Goal: Task Accomplishment & Management: Use online tool/utility

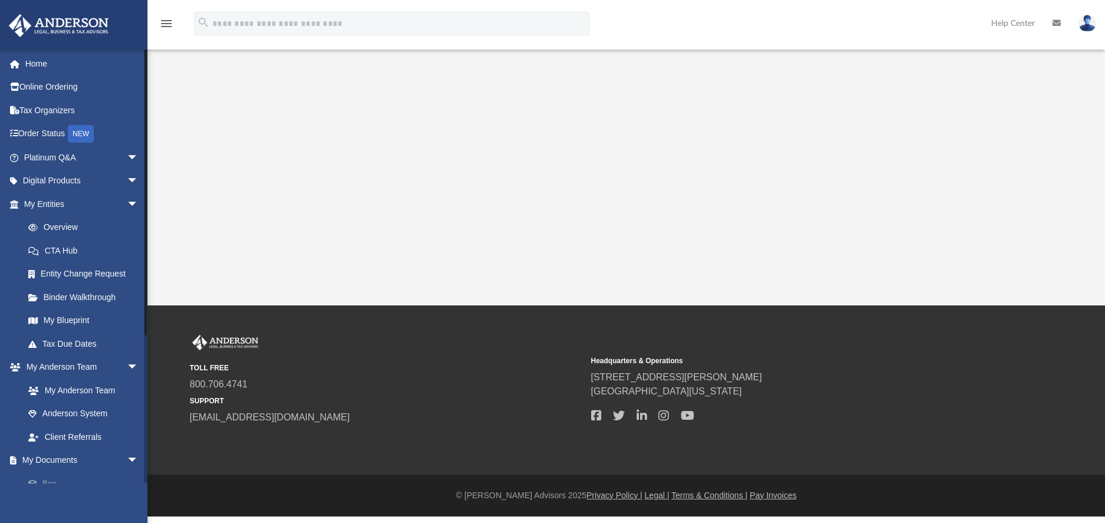
click at [52, 477] on link "Box" at bounding box center [87, 484] width 140 height 24
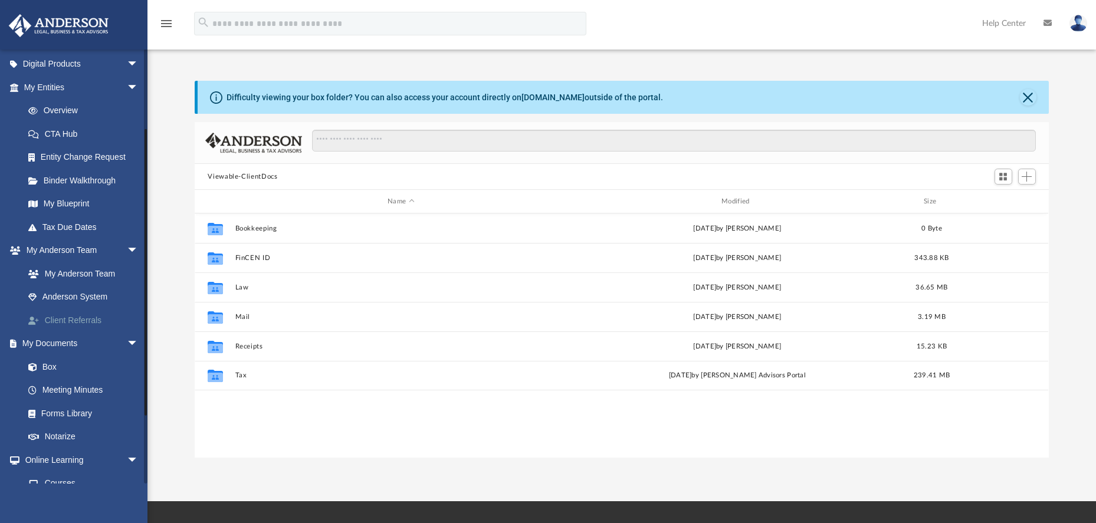
scroll to position [147, 0]
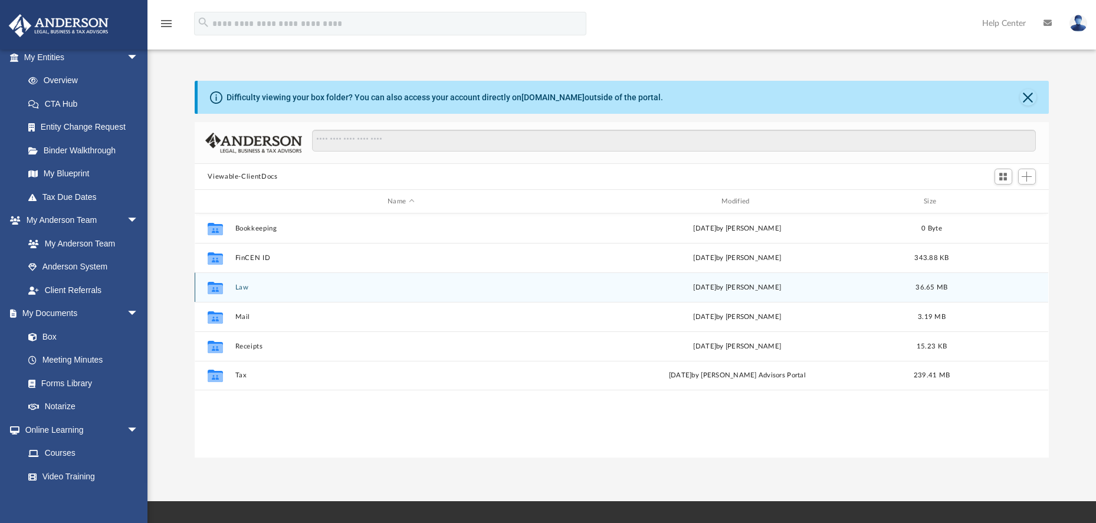
click at [244, 288] on button "Law" at bounding box center [401, 288] width 332 height 8
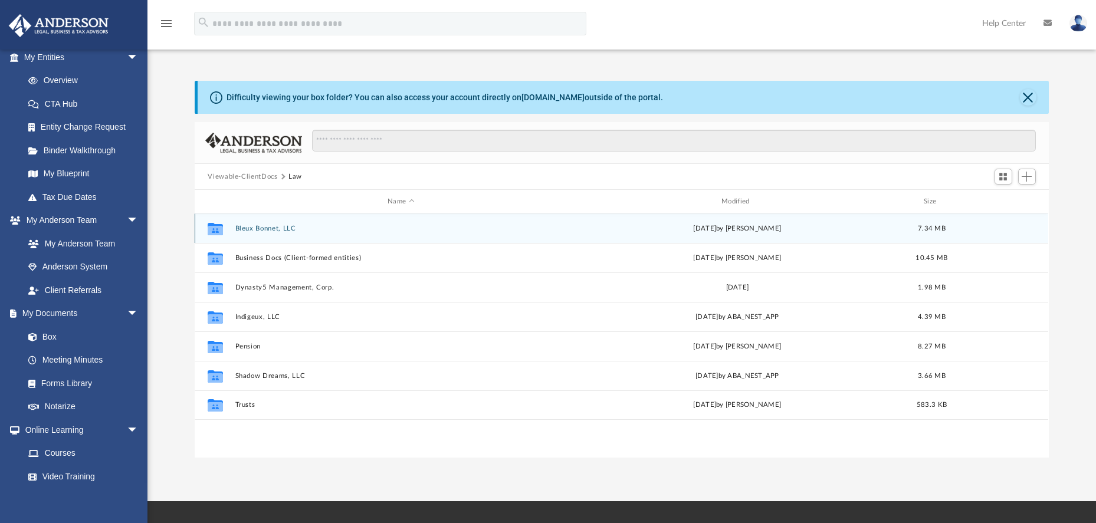
click at [283, 228] on button "Bleux Bonnet, LLC" at bounding box center [401, 229] width 332 height 8
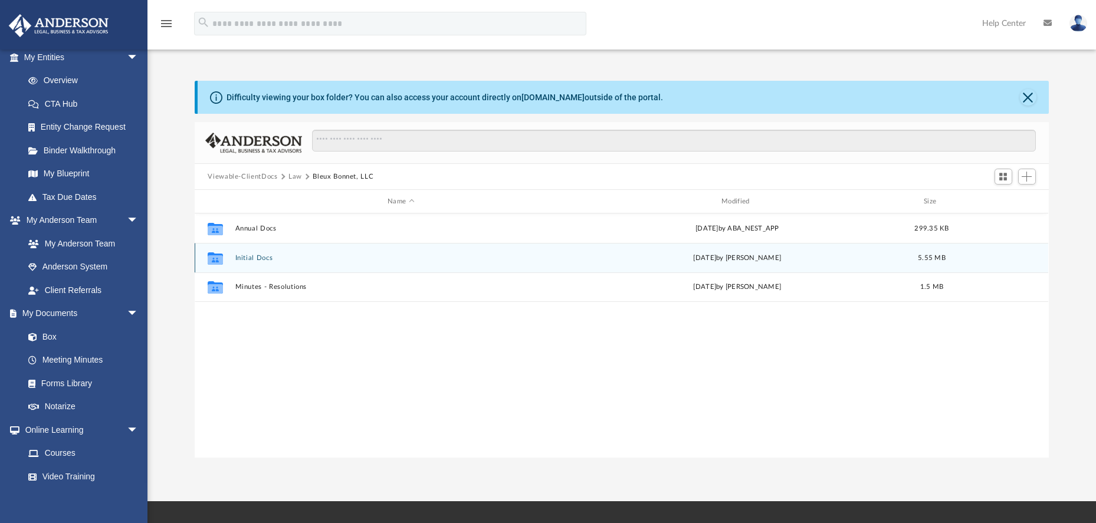
click at [261, 258] on button "Initial Docs" at bounding box center [401, 258] width 332 height 8
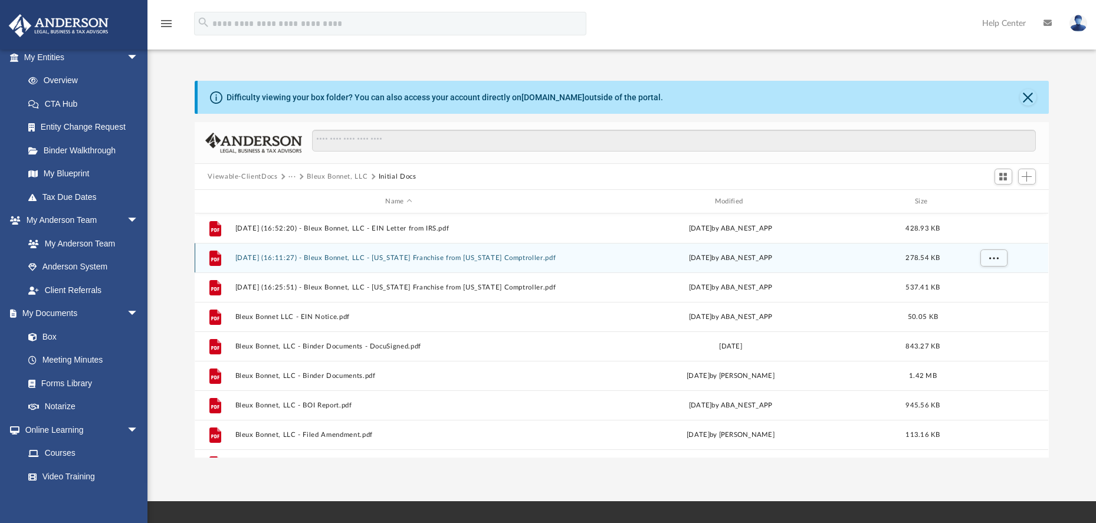
click at [363, 258] on button "2024.12.18 (16:11:27) - Bleux Bonnet, LLC - Texas Franchise from Texas Comptrol…" at bounding box center [398, 258] width 327 height 8
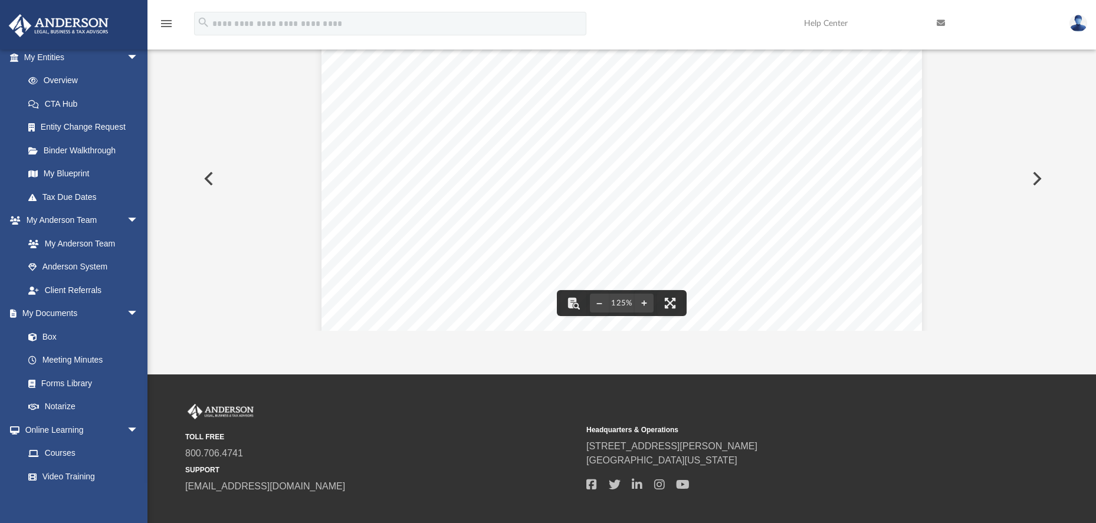
scroll to position [0, 0]
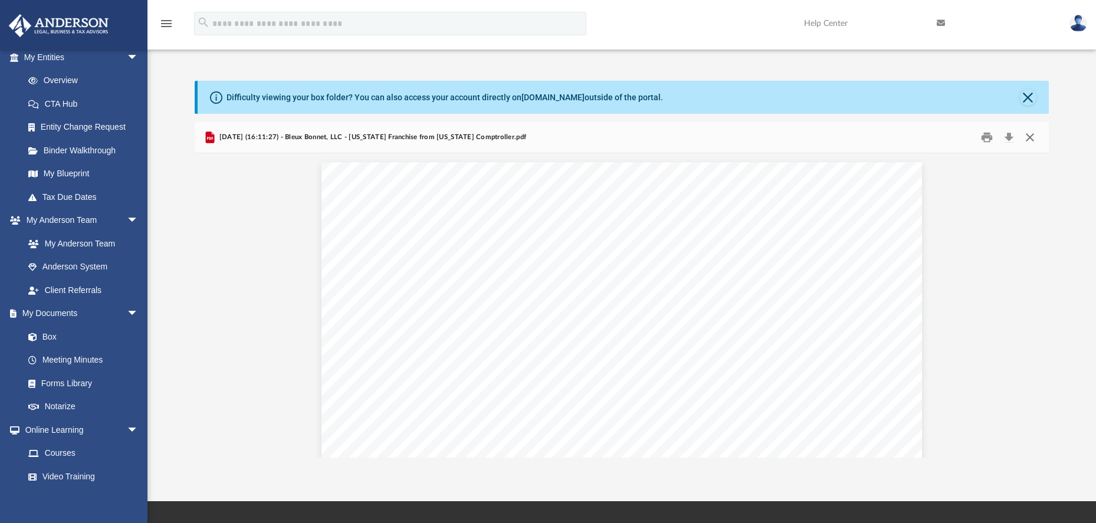
click at [1030, 135] on button "Close" at bounding box center [1029, 138] width 21 height 18
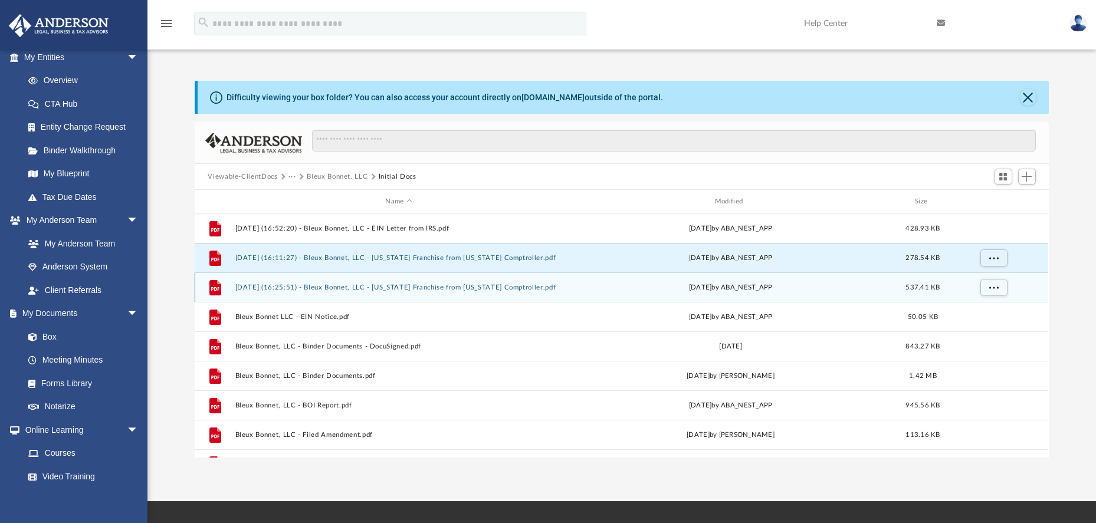
click at [383, 288] on button "2025.02.21 (16:25:51) - Bleux Bonnet, LLC - Texas Franchise from Texas Comptrol…" at bounding box center [398, 288] width 327 height 8
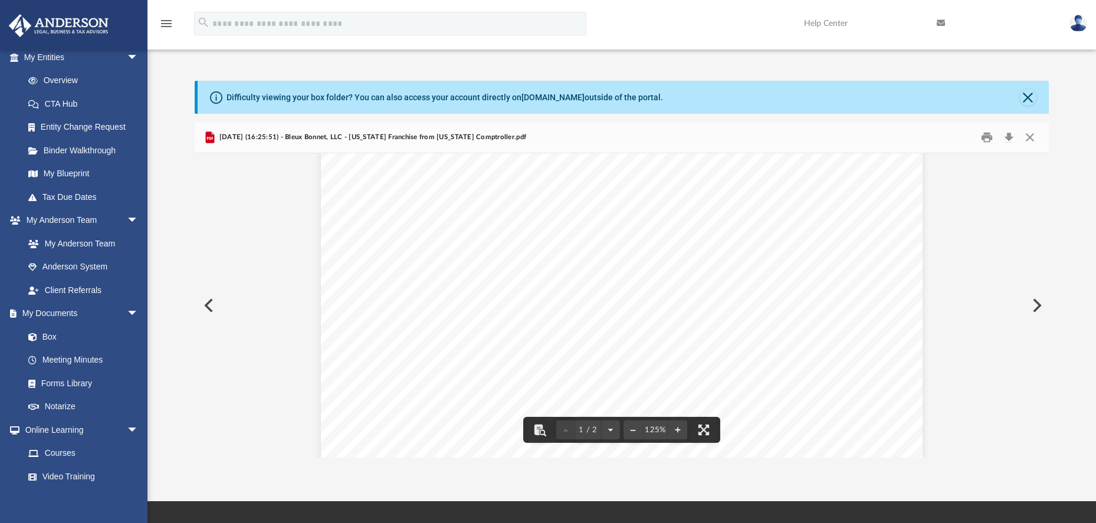
scroll to position [336, 0]
click at [1033, 140] on button "Close" at bounding box center [1029, 138] width 21 height 18
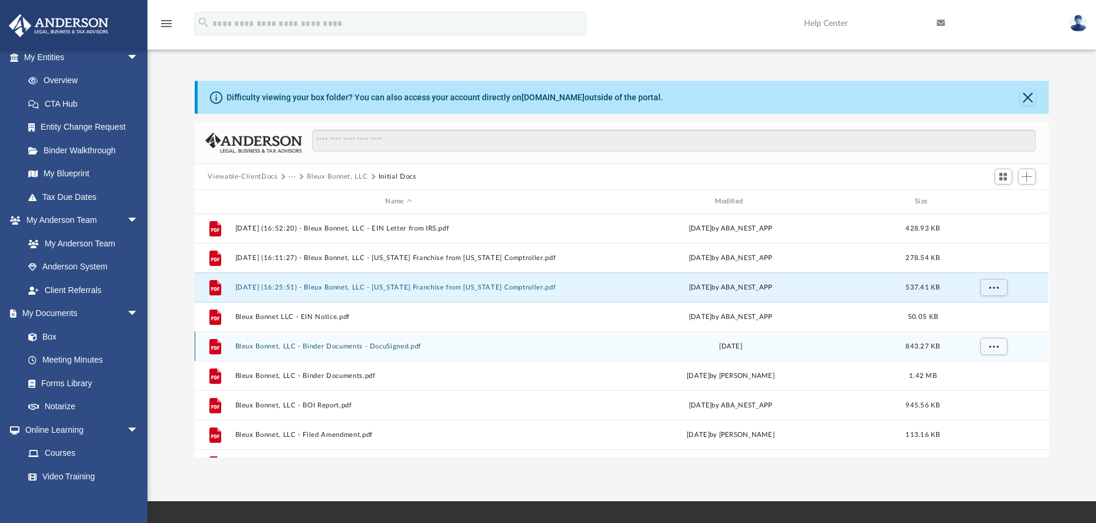
click at [344, 349] on button "Bleux Bonnet, LLC - Binder Documents - DocuSigned.pdf" at bounding box center [398, 347] width 327 height 8
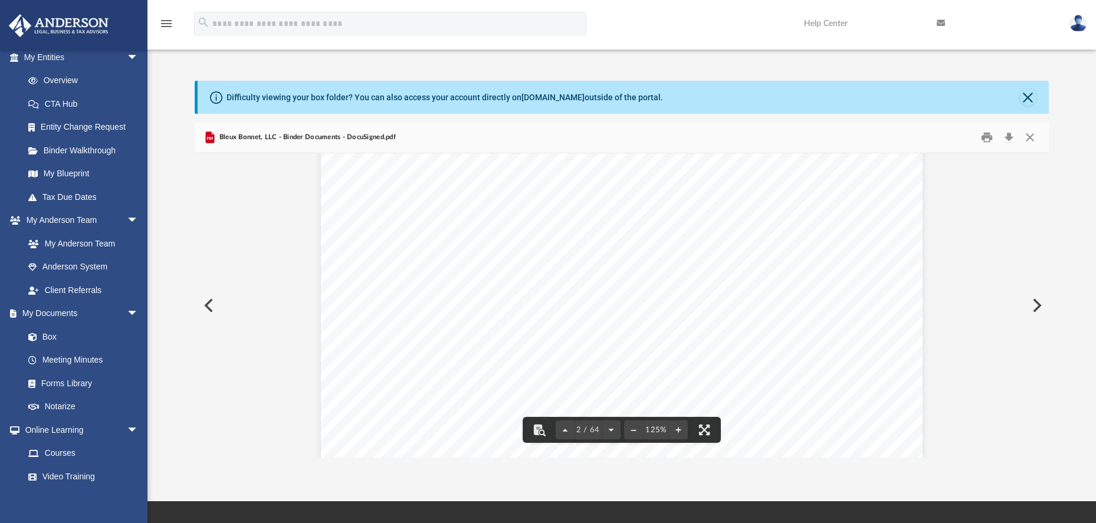
scroll to position [822, 0]
click at [1030, 138] on button "Close" at bounding box center [1029, 138] width 21 height 18
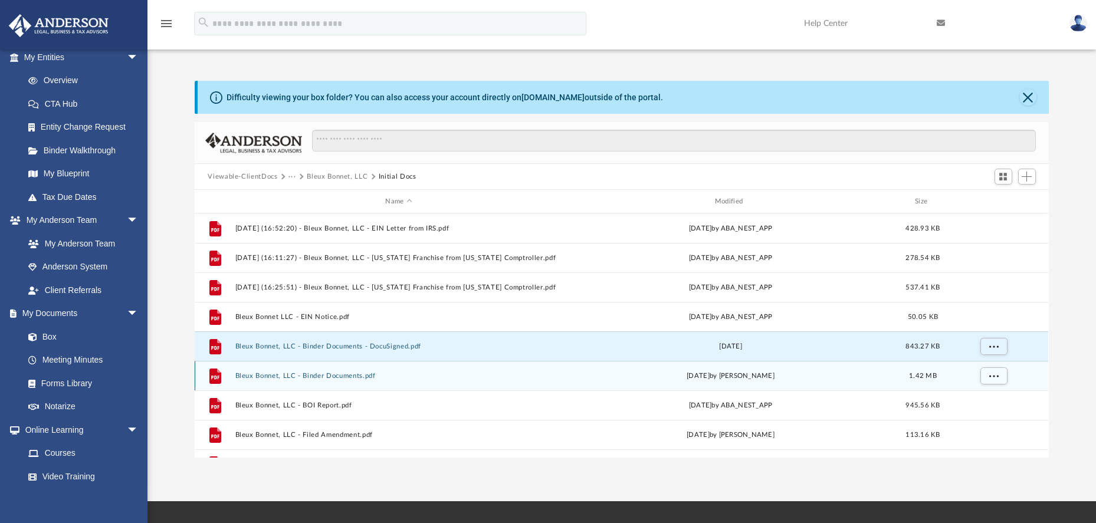
click at [344, 379] on button "Bleux Bonnet, LLC - Binder Documents.pdf" at bounding box center [398, 376] width 327 height 8
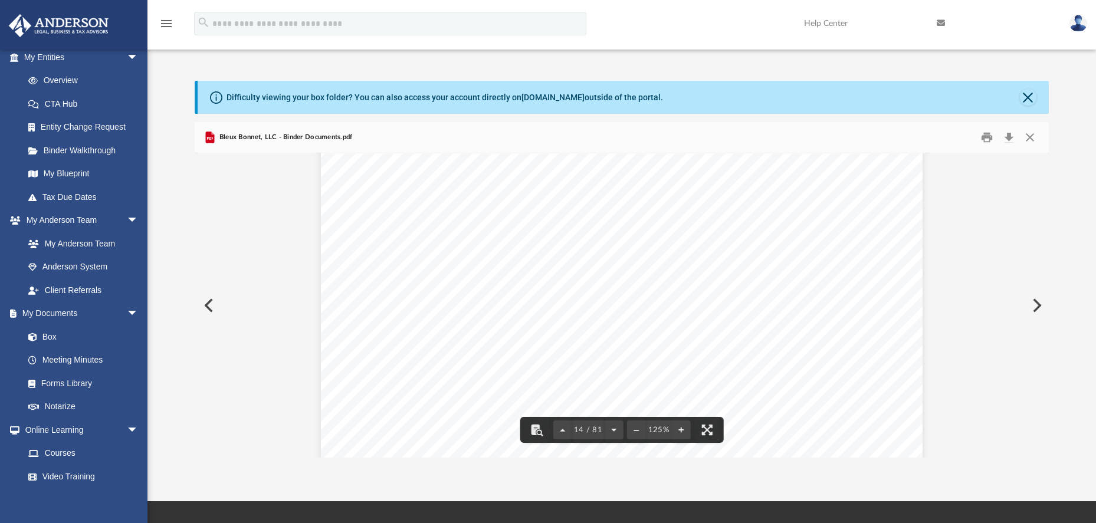
scroll to position [10478, 0]
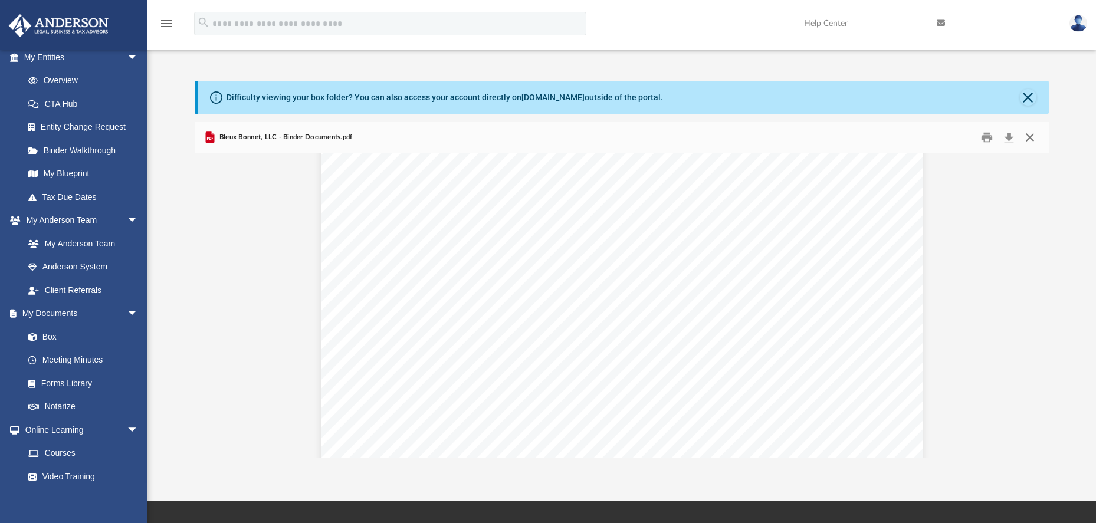
click at [1035, 135] on button "Close" at bounding box center [1029, 138] width 21 height 18
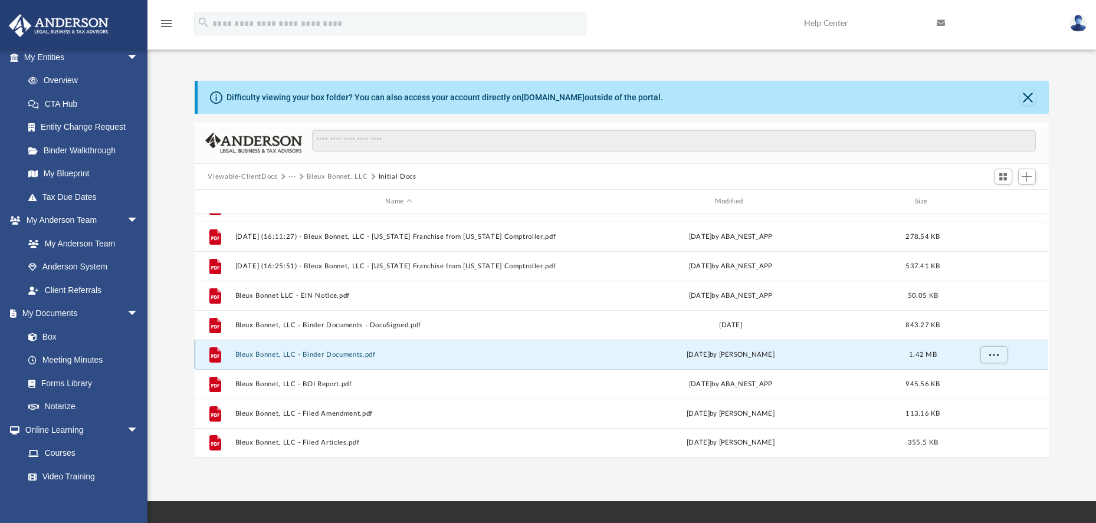
scroll to position [2, 0]
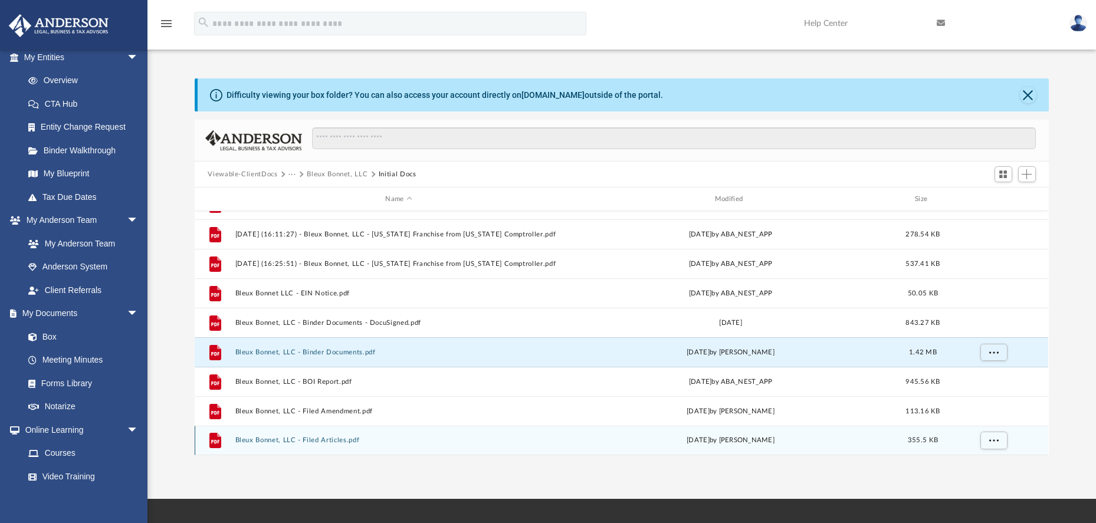
click at [338, 441] on button "Bleux Bonnet, LLC - Filed Articles.pdf" at bounding box center [398, 441] width 327 height 8
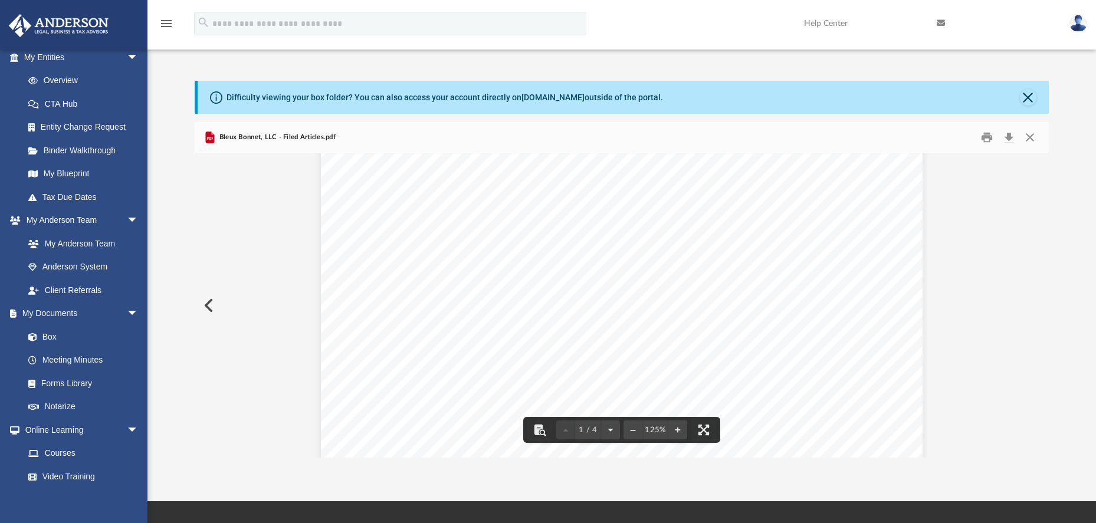
scroll to position [143, 0]
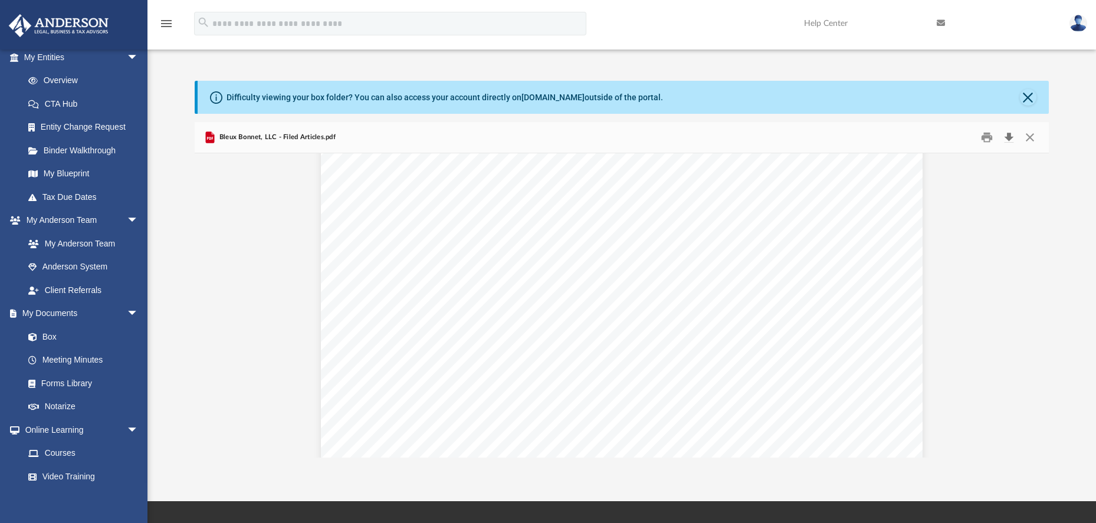
click at [1009, 139] on button "Download" at bounding box center [1009, 138] width 21 height 18
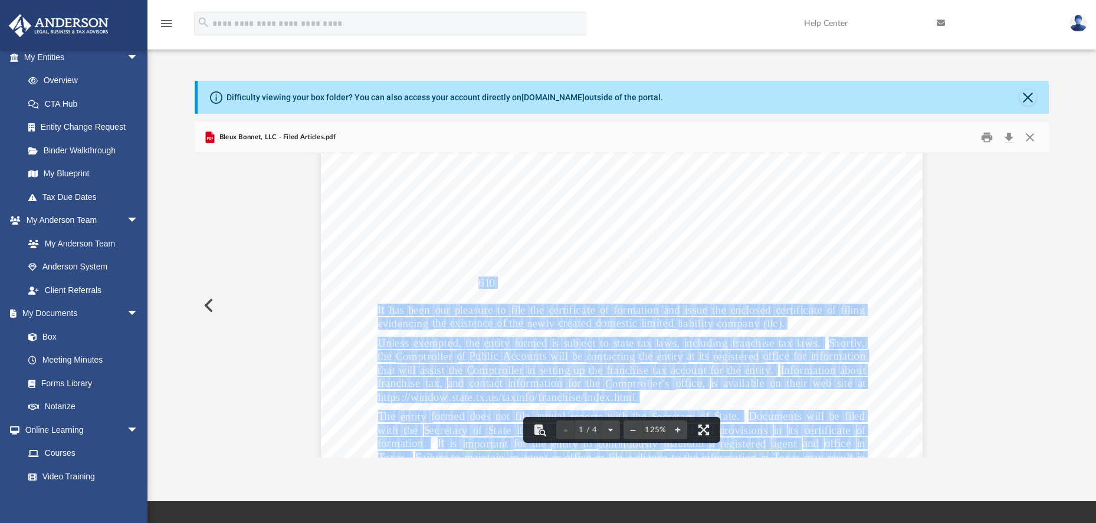
drag, startPoint x: 491, startPoint y: 282, endPoint x: 484, endPoint y: 281, distance: 7.7
click at [473, 282] on div "C o rp o ra ti o n s S e c t i o n P . O . B o x 13 6 97 A u s t i n , T e x a …" at bounding box center [622, 408] width 602 height 779
click at [509, 281] on div "C o rp o ra ti o n s S e c t i o n P . O . B o x 13 6 97 A u s t i n , T e x a …" at bounding box center [622, 408] width 602 height 779
drag, startPoint x: 493, startPoint y: 281, endPoint x: 461, endPoint y: 283, distance: 31.9
click at [461, 283] on div "C o rp o ra ti o n s S e c t i o n P . O . B o x 13 6 97 A u s t i n , T e x a …" at bounding box center [622, 408] width 602 height 779
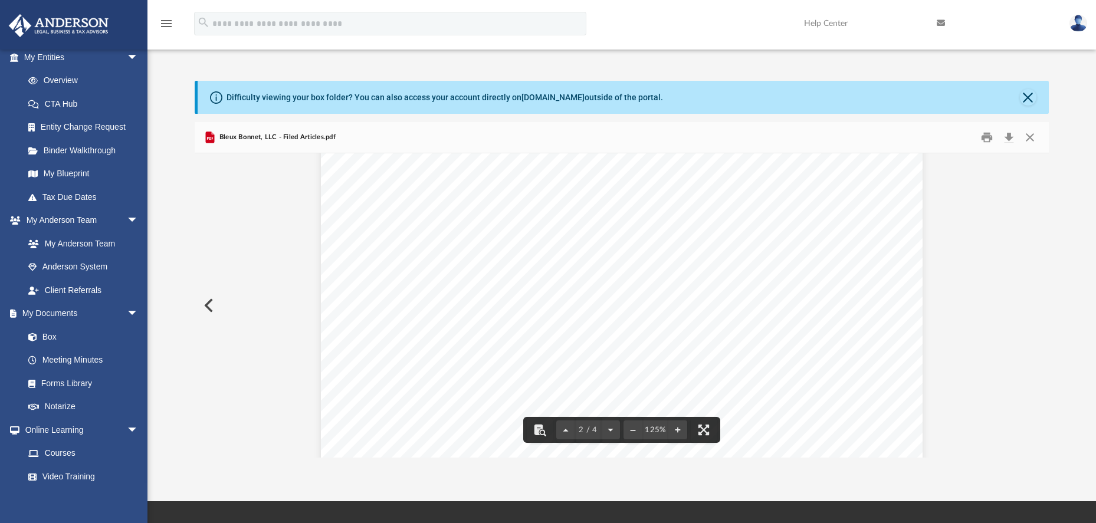
scroll to position [830, 0]
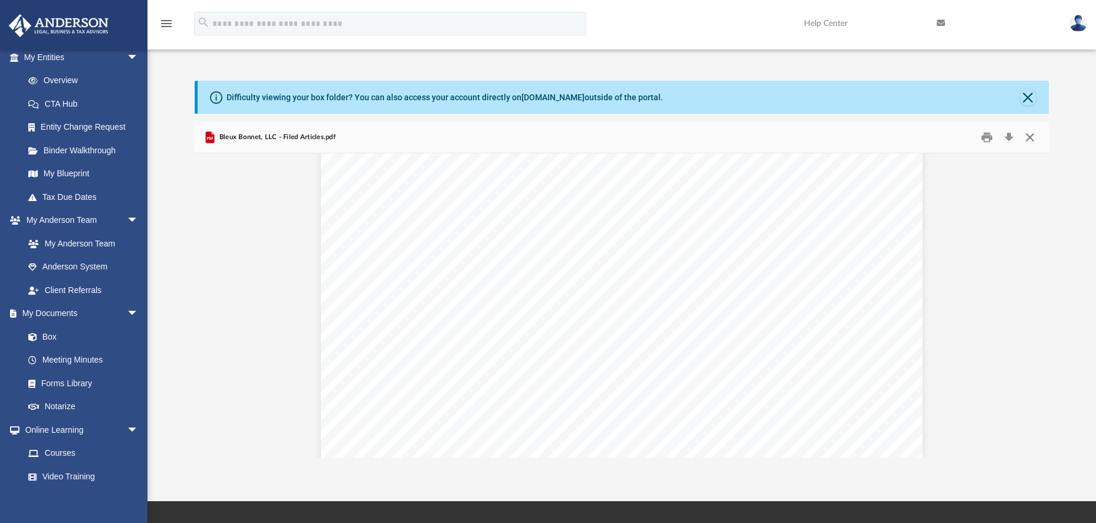
click at [1030, 136] on button "Close" at bounding box center [1029, 138] width 21 height 18
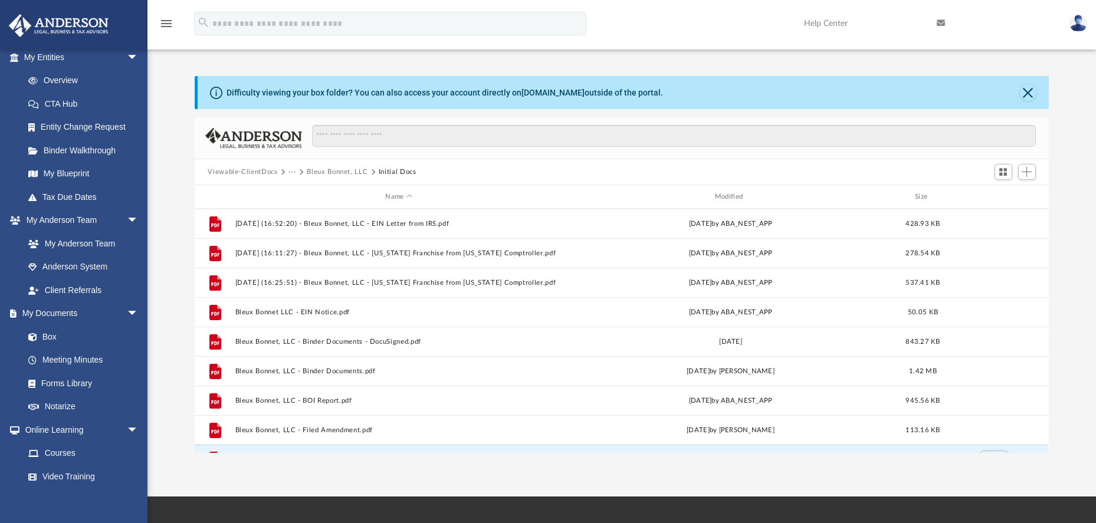
scroll to position [0, 0]
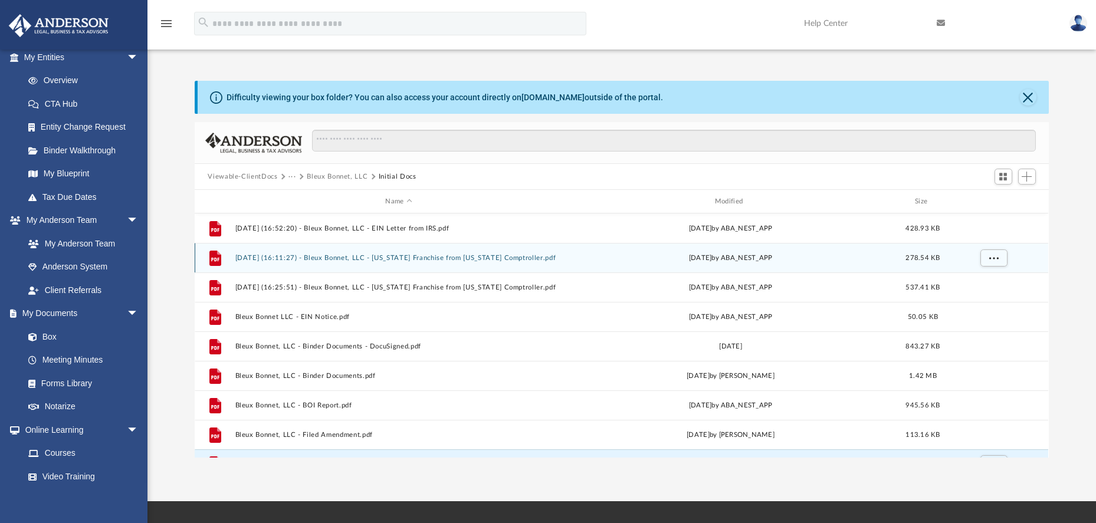
click at [368, 259] on button "2024.12.18 (16:11:27) - Bleux Bonnet, LLC - Texas Franchise from Texas Comptrol…" at bounding box center [398, 258] width 327 height 8
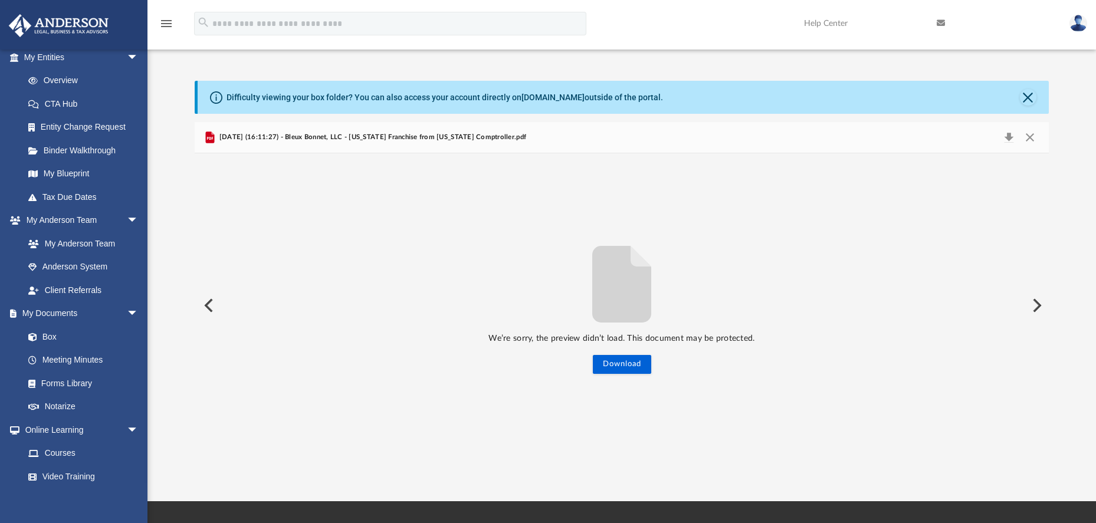
click at [1035, 310] on button "Preview" at bounding box center [1036, 305] width 26 height 33
click at [1033, 137] on button "Close" at bounding box center [1029, 137] width 21 height 17
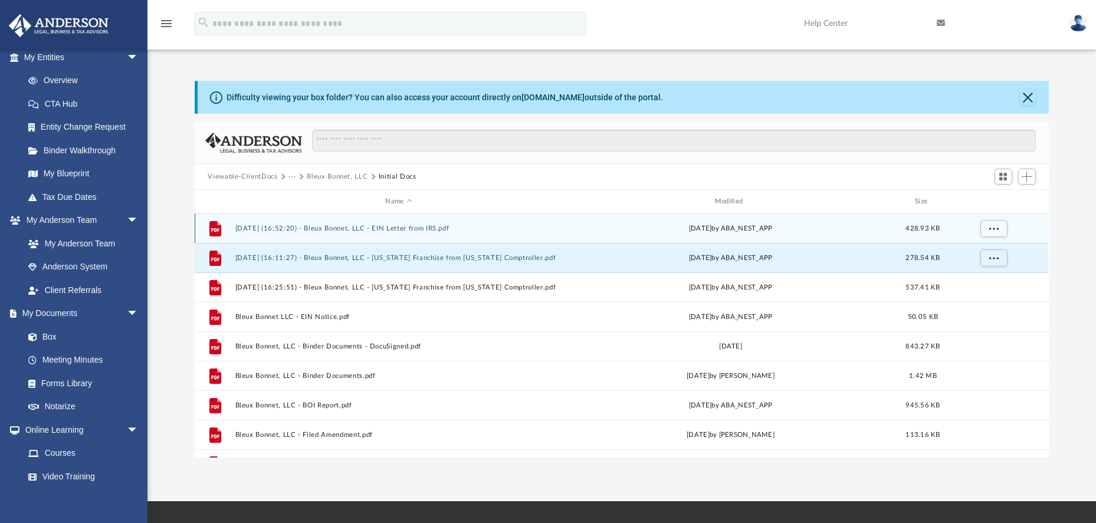
click at [425, 230] on button "2024.12.11 (16:52:20) - Bleux Bonnet, LLC - EIN Letter from IRS.pdf" at bounding box center [398, 229] width 327 height 8
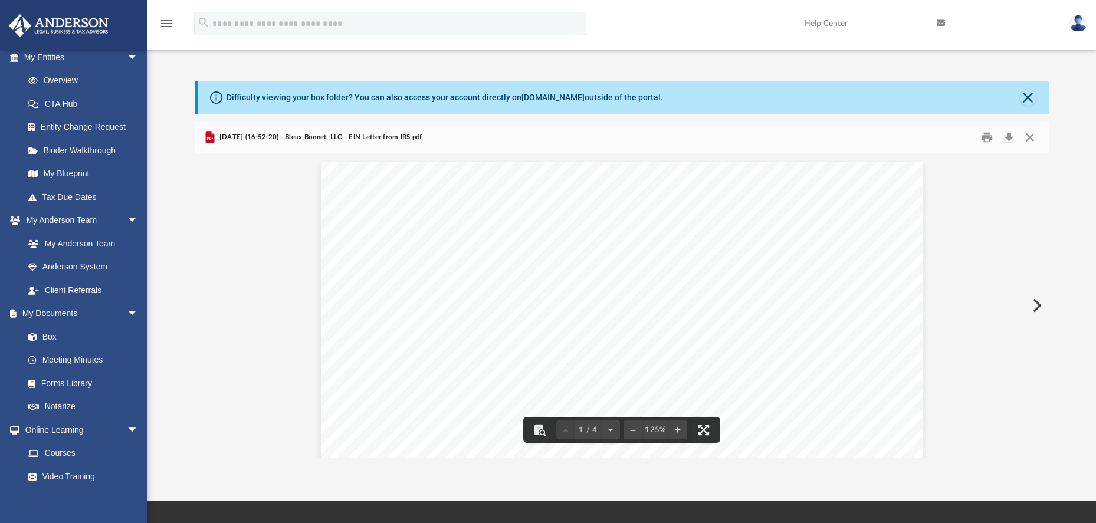
click at [1033, 306] on button "Preview" at bounding box center [1036, 305] width 26 height 33
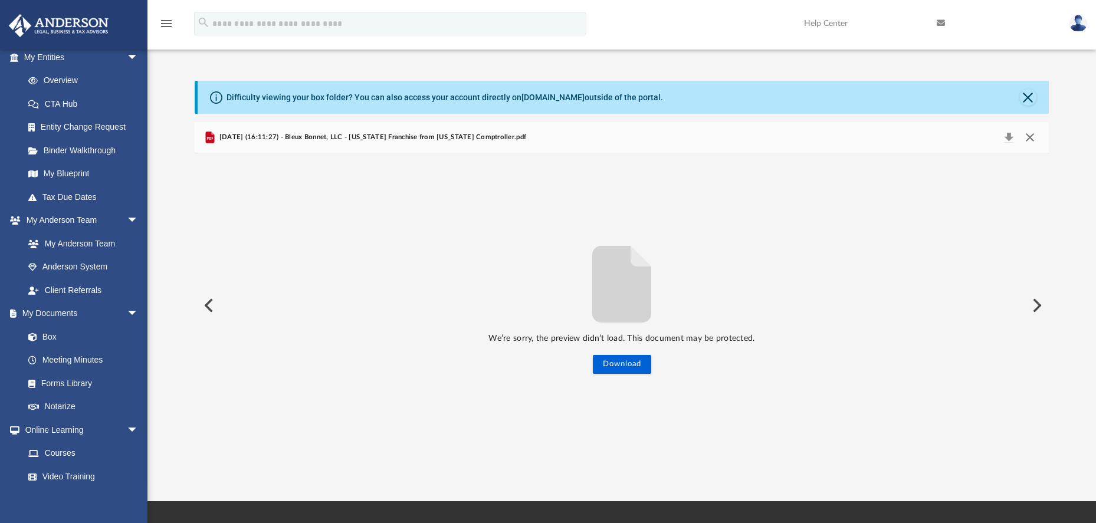
click at [1032, 139] on button "Close" at bounding box center [1029, 137] width 21 height 17
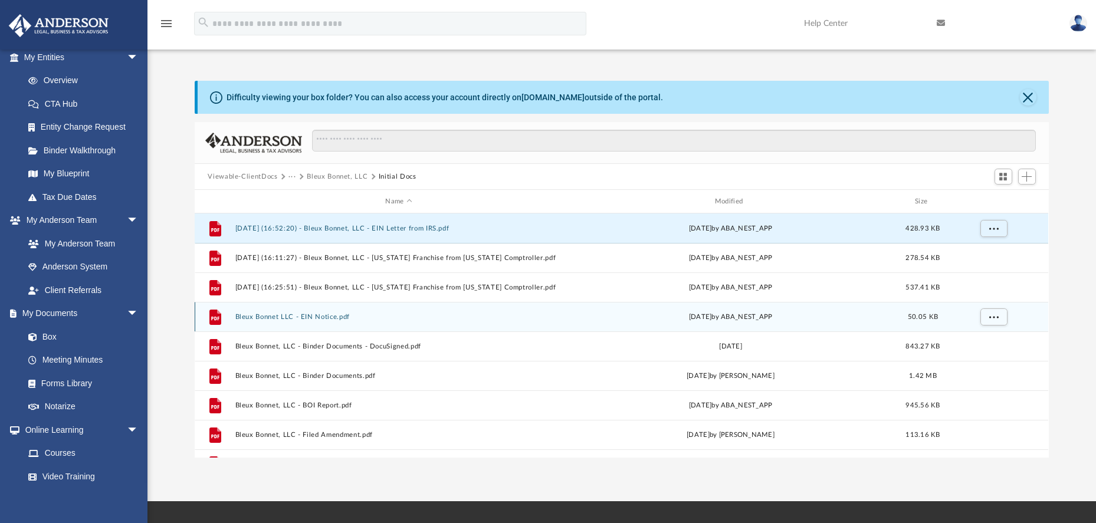
click at [330, 319] on button "Bleux Bonnet LLC - EIN Notice.pdf" at bounding box center [398, 317] width 327 height 8
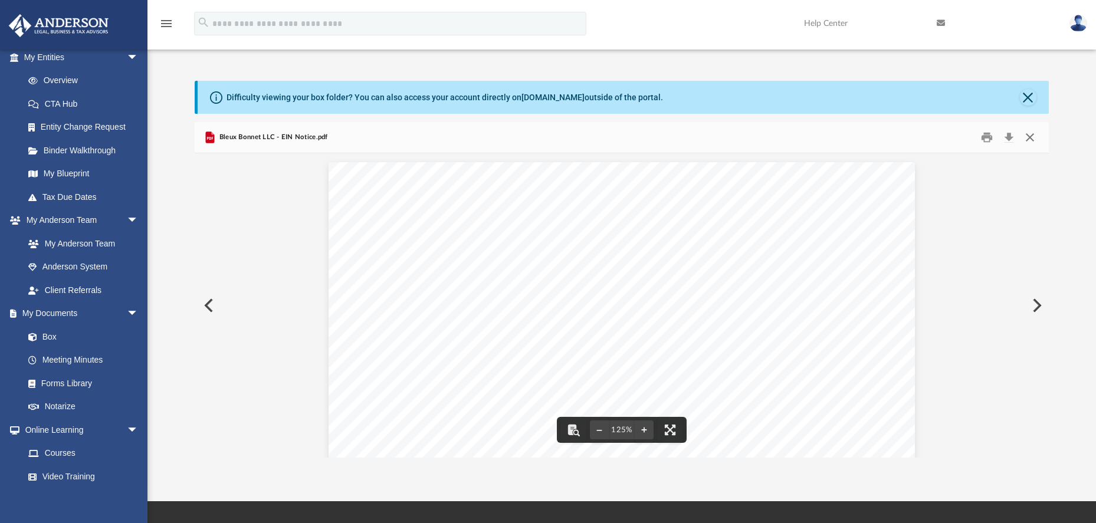
click at [1033, 136] on button "Close" at bounding box center [1029, 138] width 21 height 18
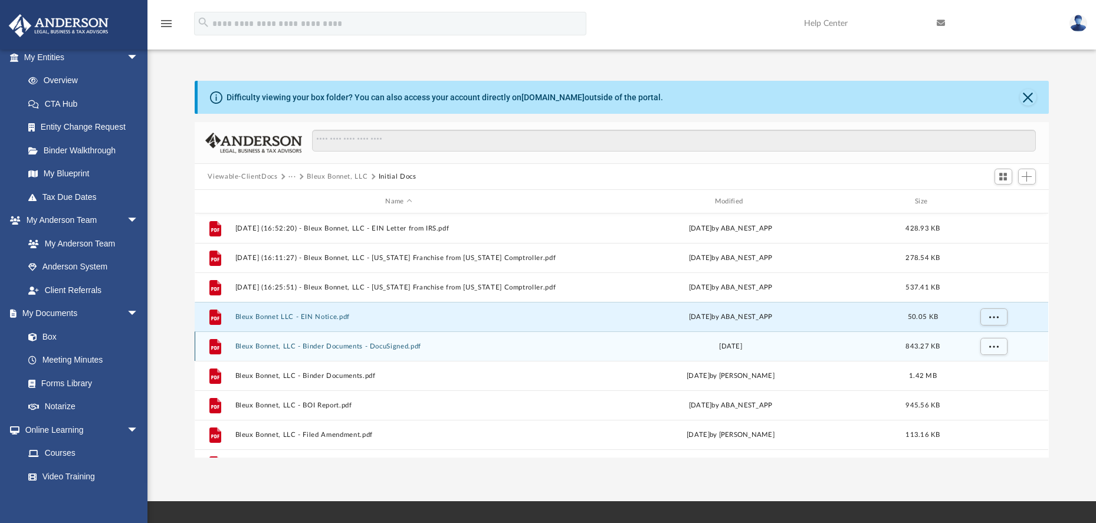
click at [389, 348] on button "Bleux Bonnet, LLC - Binder Documents - DocuSigned.pdf" at bounding box center [398, 347] width 327 height 8
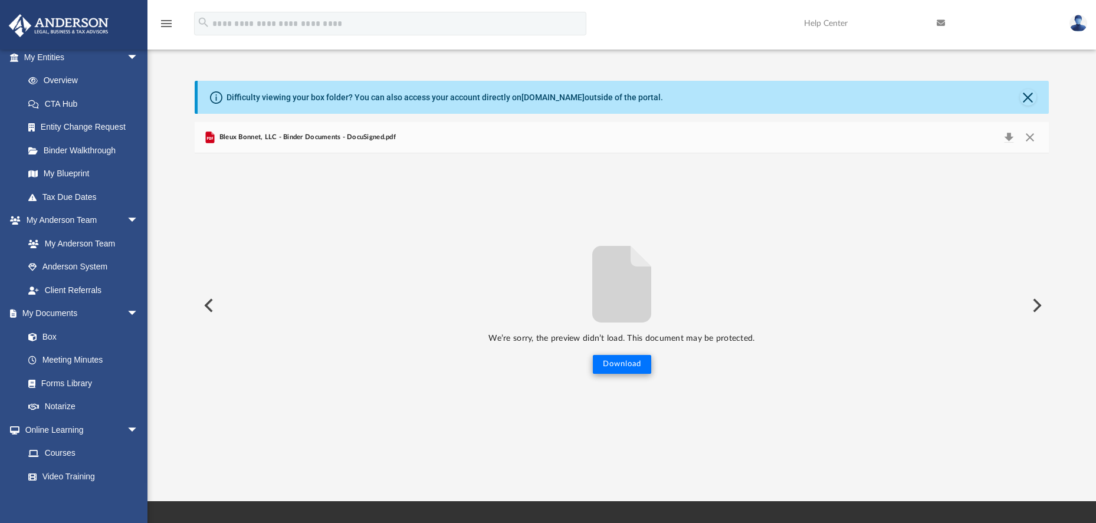
click at [634, 364] on button "Download" at bounding box center [622, 364] width 58 height 19
click at [1032, 138] on button "Close" at bounding box center [1029, 137] width 21 height 17
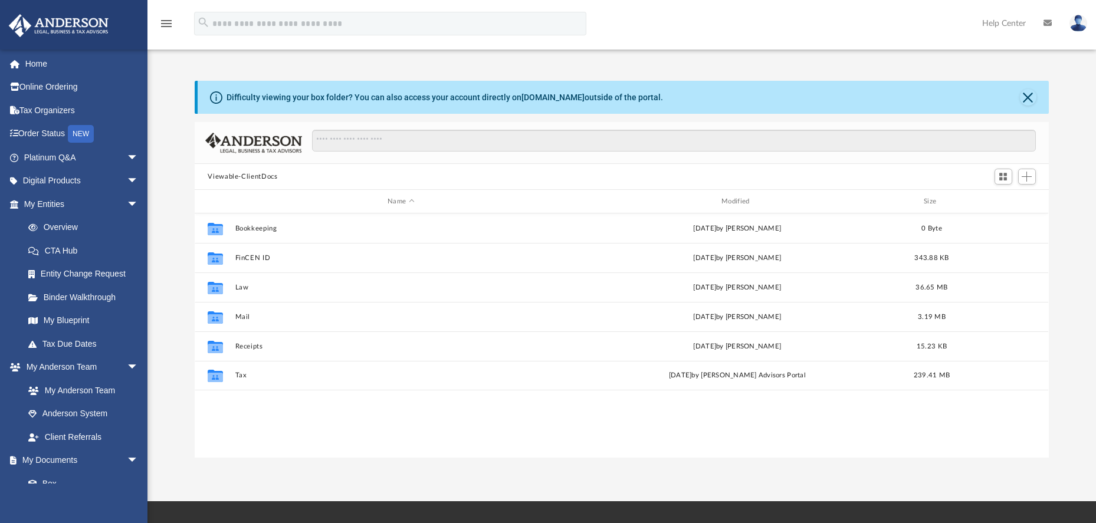
scroll to position [260, 845]
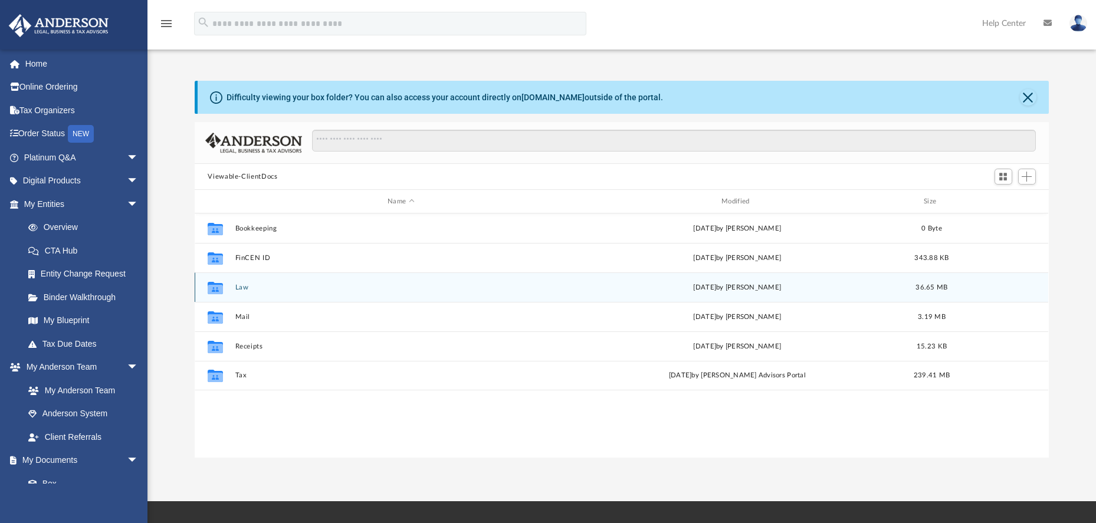
click at [244, 289] on button "Law" at bounding box center [401, 288] width 332 height 8
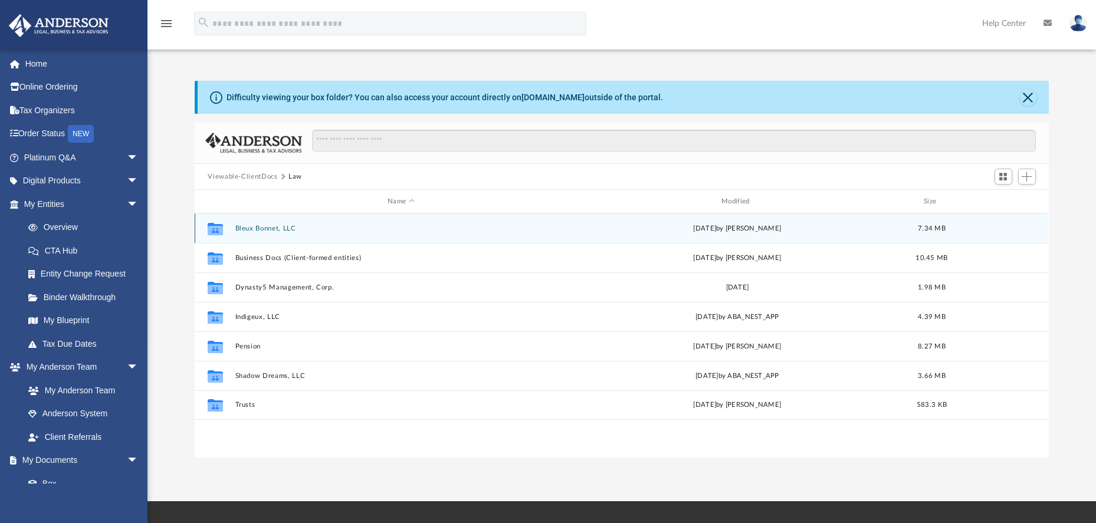
click at [283, 229] on button "Bleux Bonnet, LLC" at bounding box center [401, 229] width 332 height 8
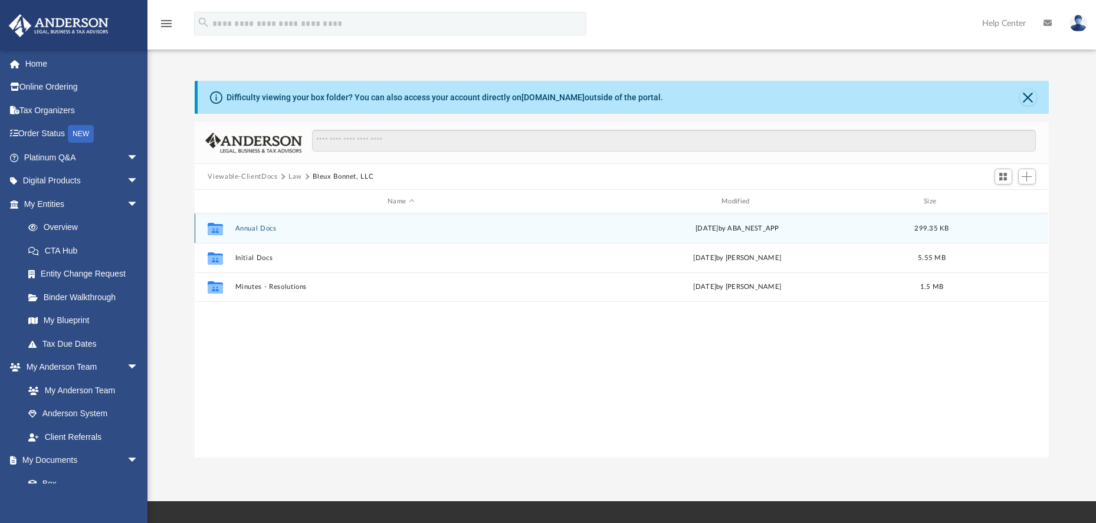
click at [265, 228] on button "Annual Docs" at bounding box center [401, 229] width 332 height 8
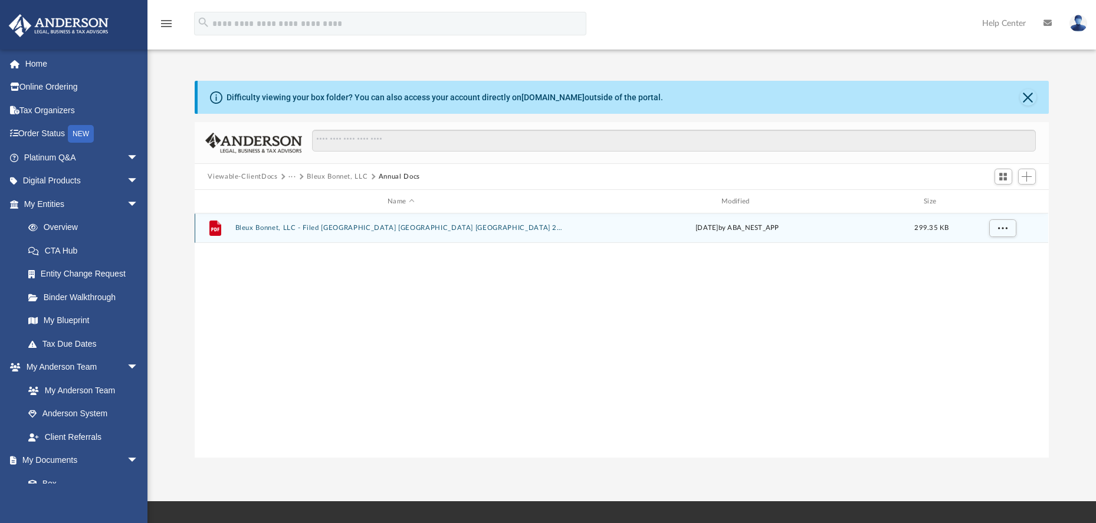
click at [297, 230] on button "Bleux Bonnet, LLC - Filed TX PIR TX 2025.pdf" at bounding box center [401, 228] width 332 height 8
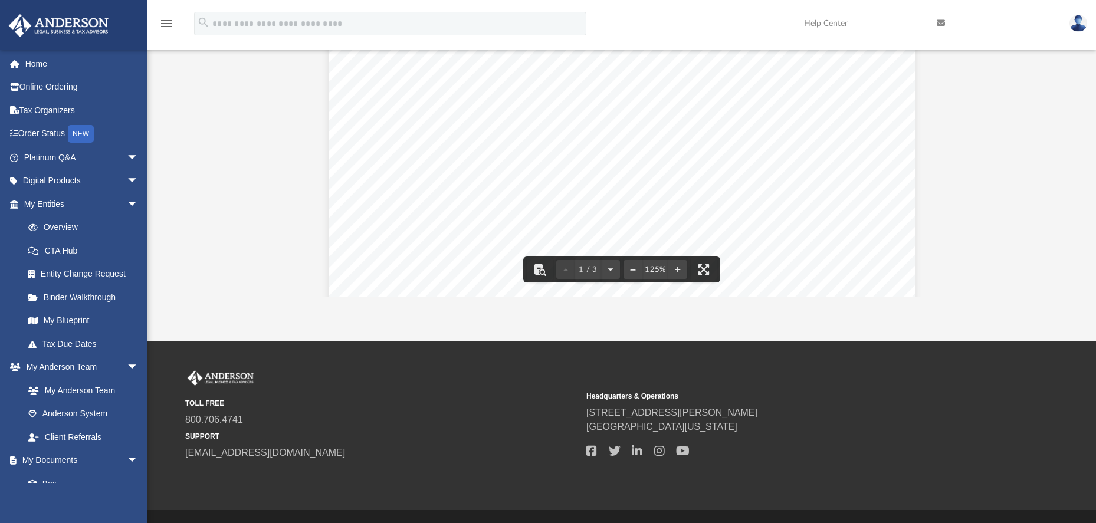
scroll to position [0, 0]
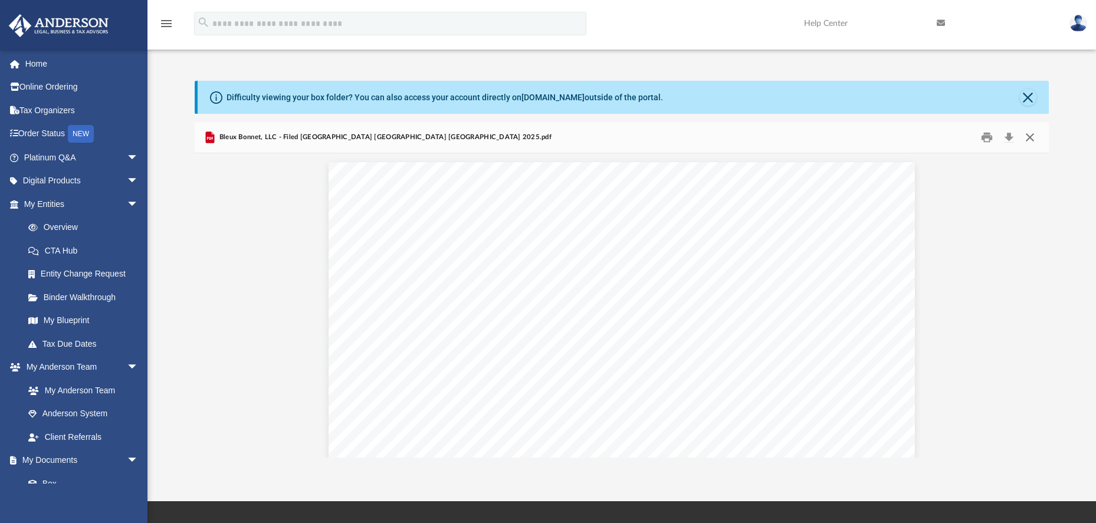
click at [1031, 140] on button "Close" at bounding box center [1029, 138] width 21 height 18
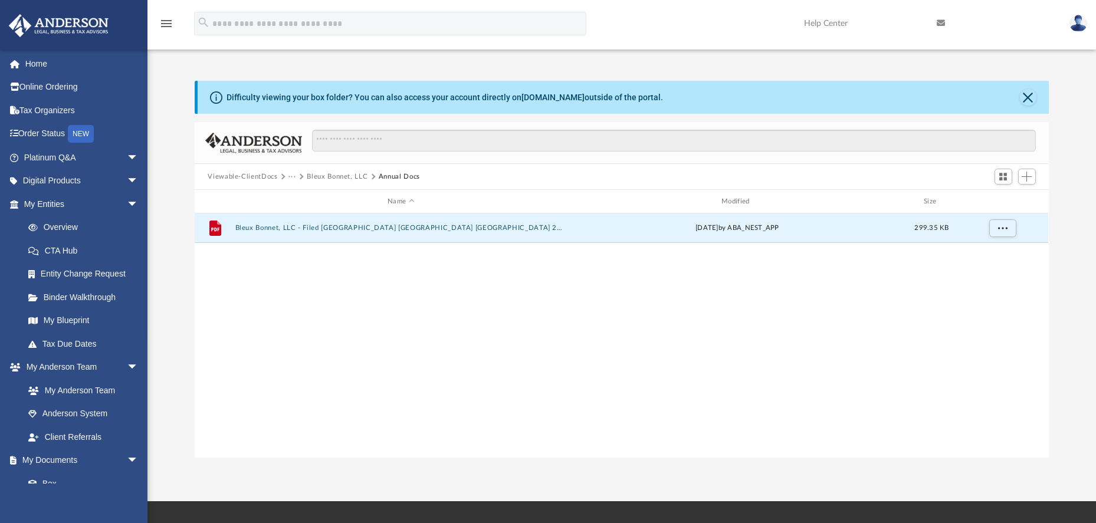
click at [351, 178] on button "Bleux Bonnet, LLC" at bounding box center [337, 177] width 61 height 11
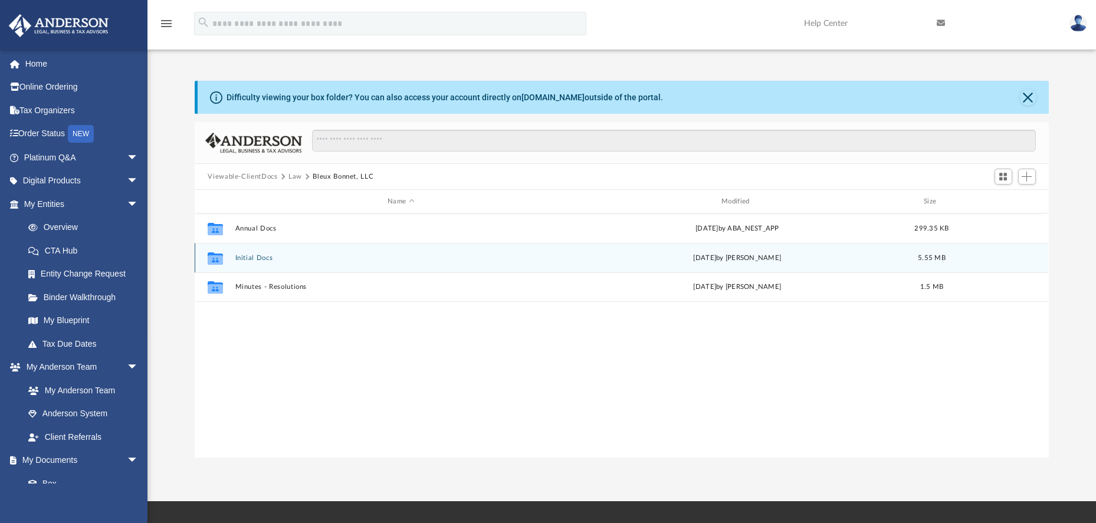
click at [252, 256] on button "Initial Docs" at bounding box center [401, 258] width 332 height 8
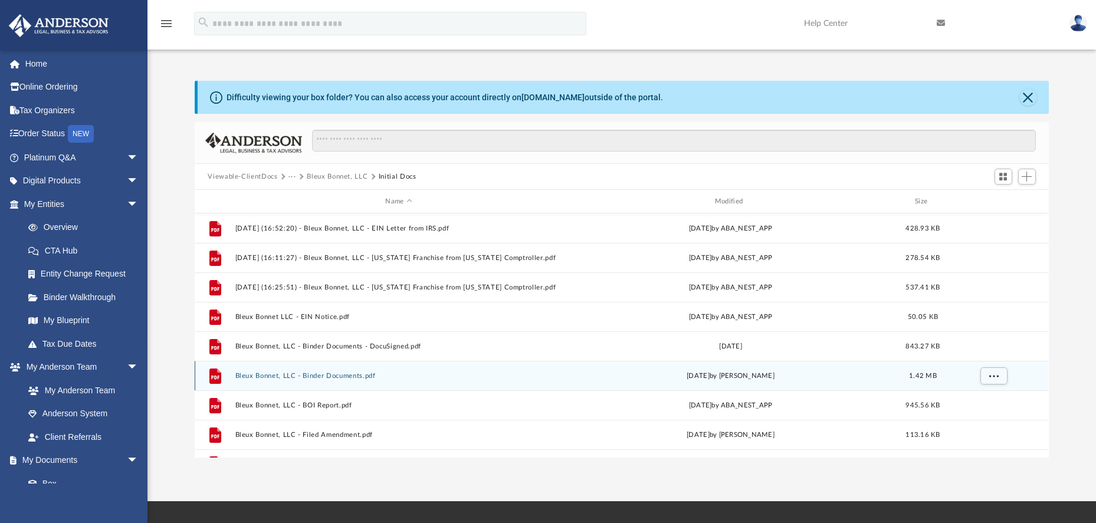
click at [338, 378] on button "Bleux Bonnet, LLC - Binder Documents.pdf" at bounding box center [398, 376] width 327 height 8
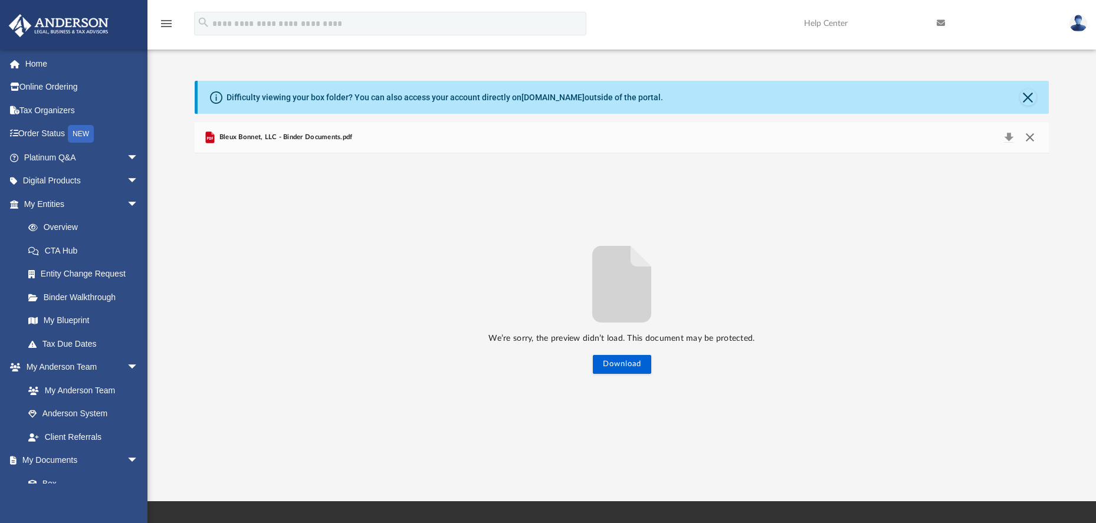
click at [1029, 138] on button "Close" at bounding box center [1029, 137] width 21 height 17
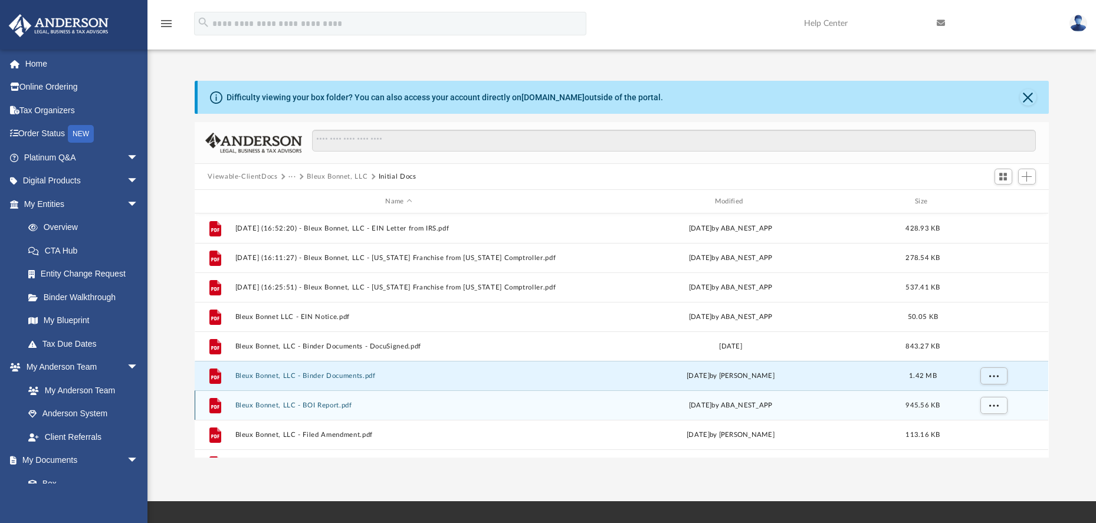
click at [331, 406] on button "Bleux Bonnet, LLC - BOI Report.pdf" at bounding box center [398, 406] width 327 height 8
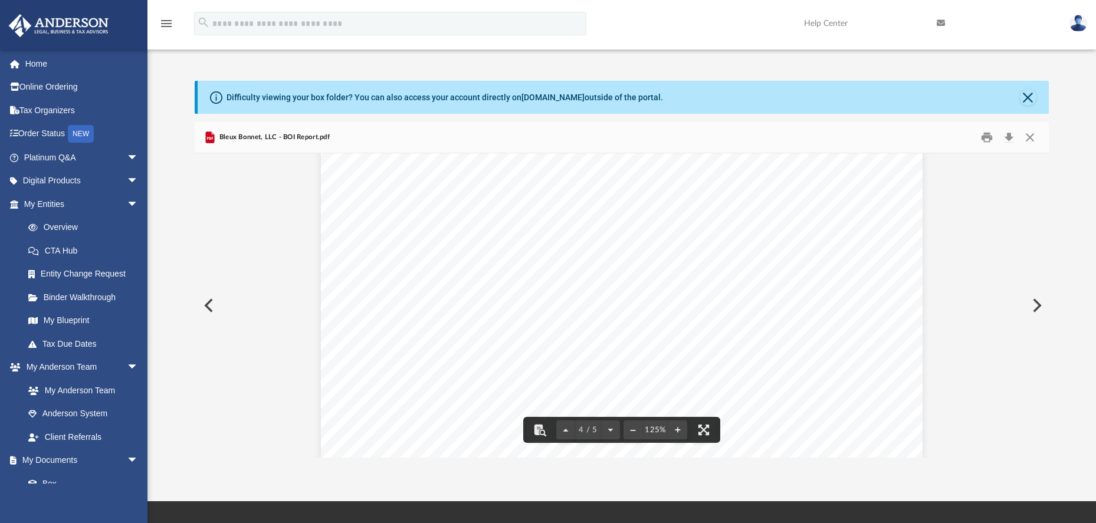
scroll to position [2689, 0]
click at [209, 306] on button "Preview" at bounding box center [208, 305] width 26 height 33
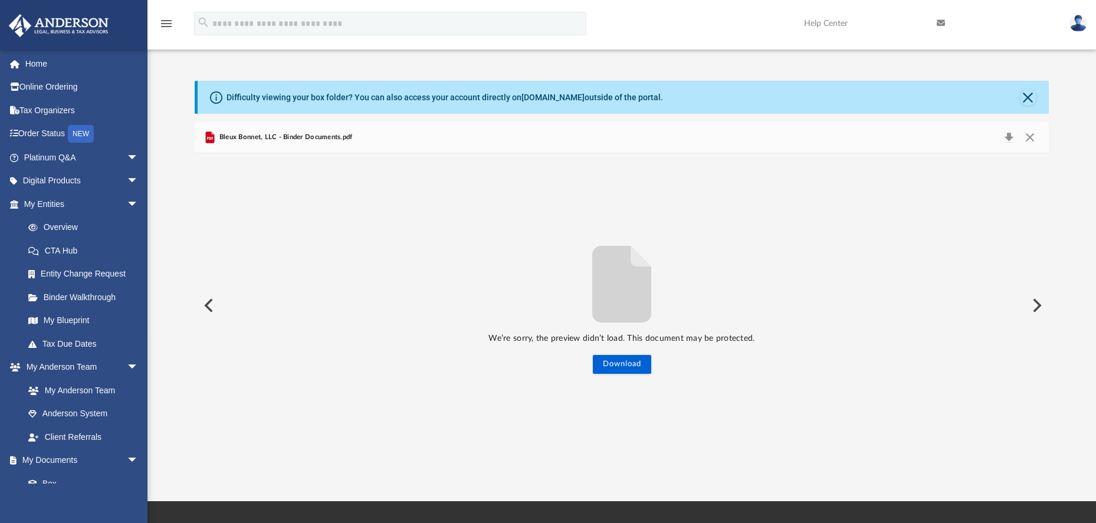
click at [209, 306] on button "Preview" at bounding box center [208, 305] width 26 height 33
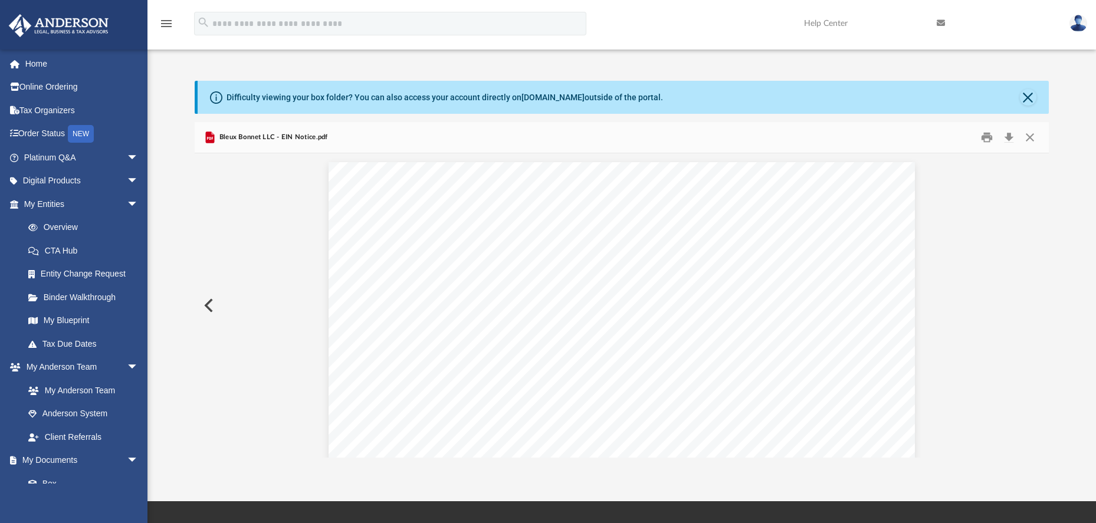
click at [209, 306] on button "Preview" at bounding box center [208, 305] width 26 height 33
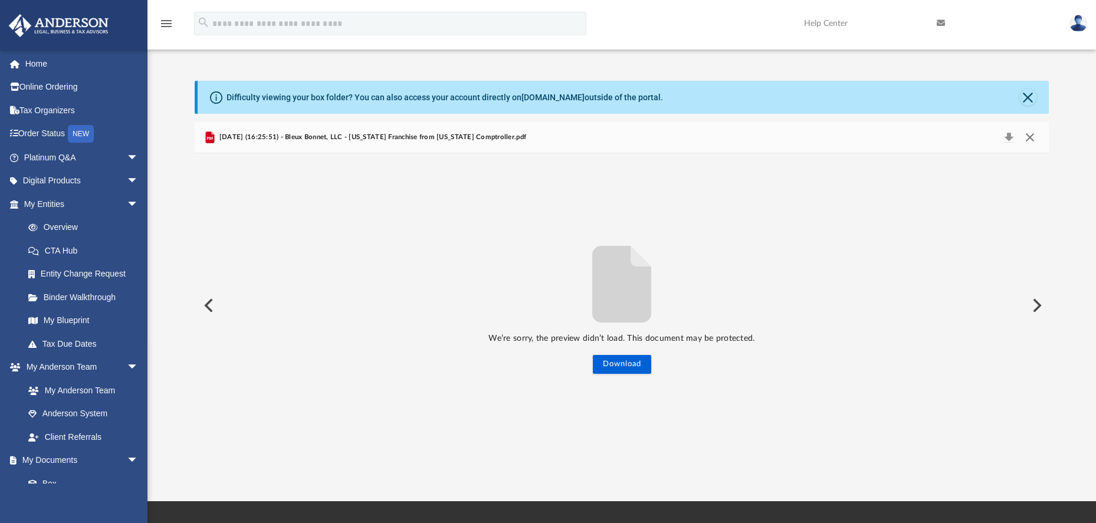
click at [1035, 139] on button "Close" at bounding box center [1029, 137] width 21 height 17
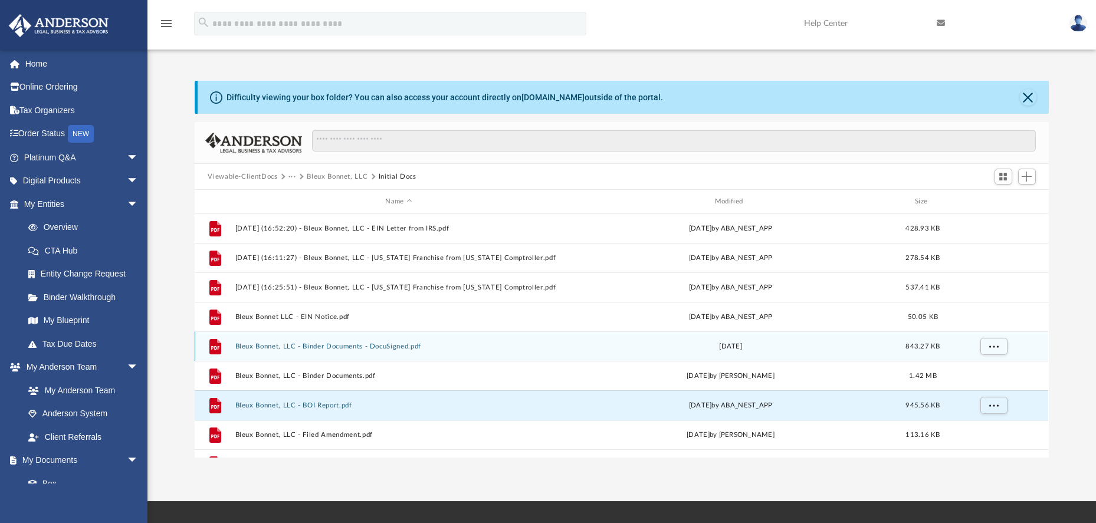
click at [379, 347] on button "Bleux Bonnet, LLC - Binder Documents - DocuSigned.pdf" at bounding box center [398, 347] width 327 height 8
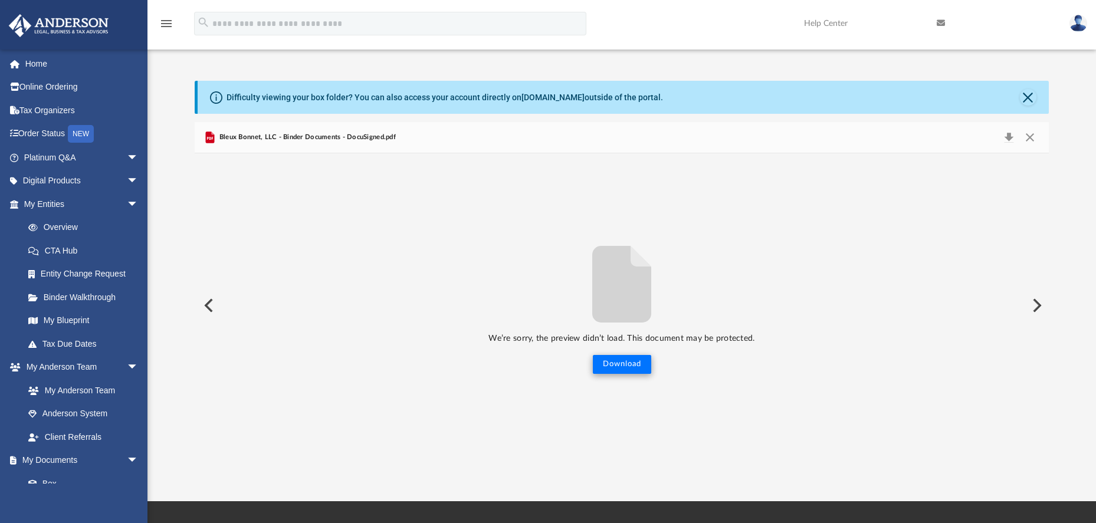
click at [628, 368] on button "Download" at bounding box center [622, 364] width 58 height 19
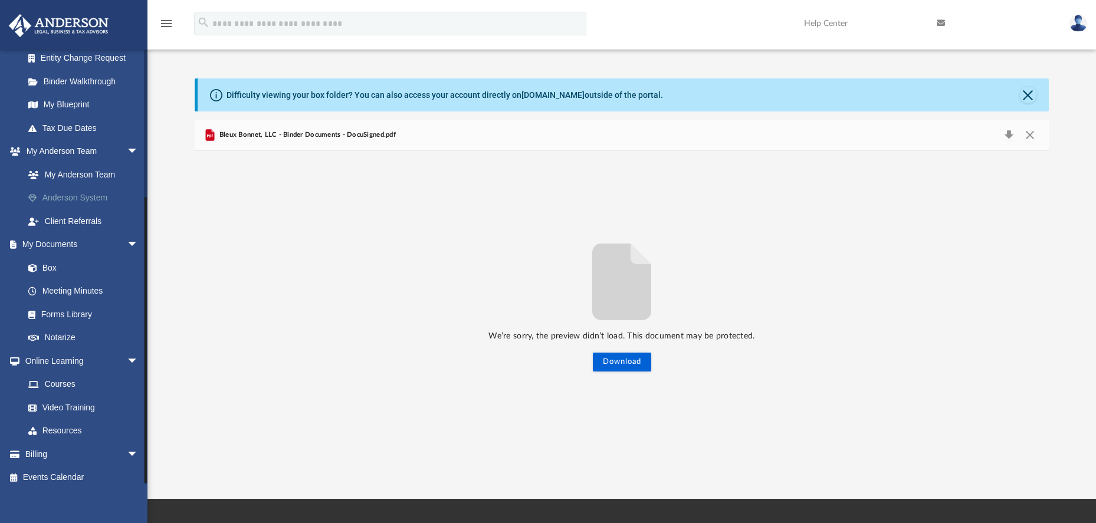
scroll to position [29, 0]
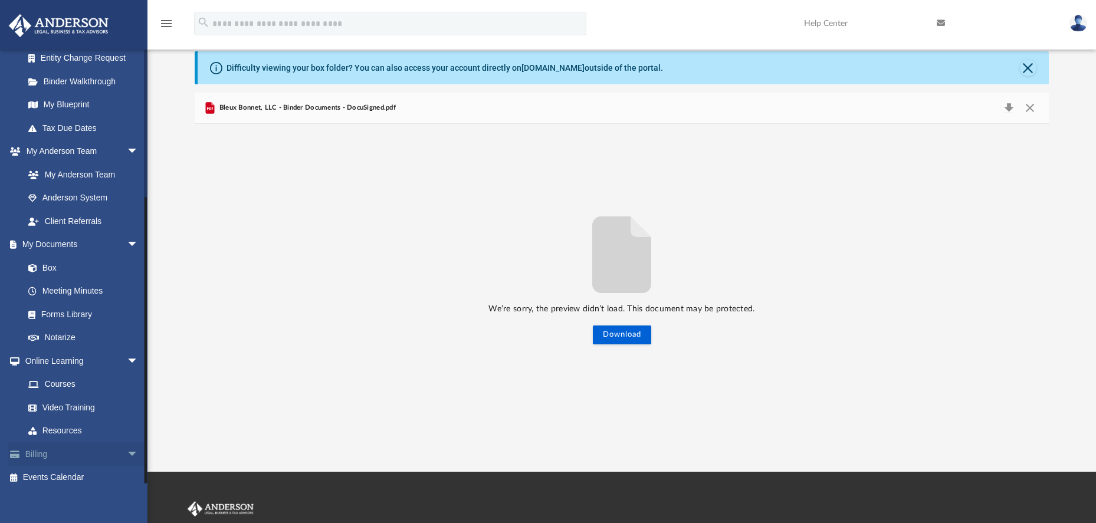
click at [127, 446] on span "arrow_drop_down" at bounding box center [139, 454] width 24 height 24
click at [86, 468] on link "$ Open Invoices" at bounding box center [87, 478] width 140 height 24
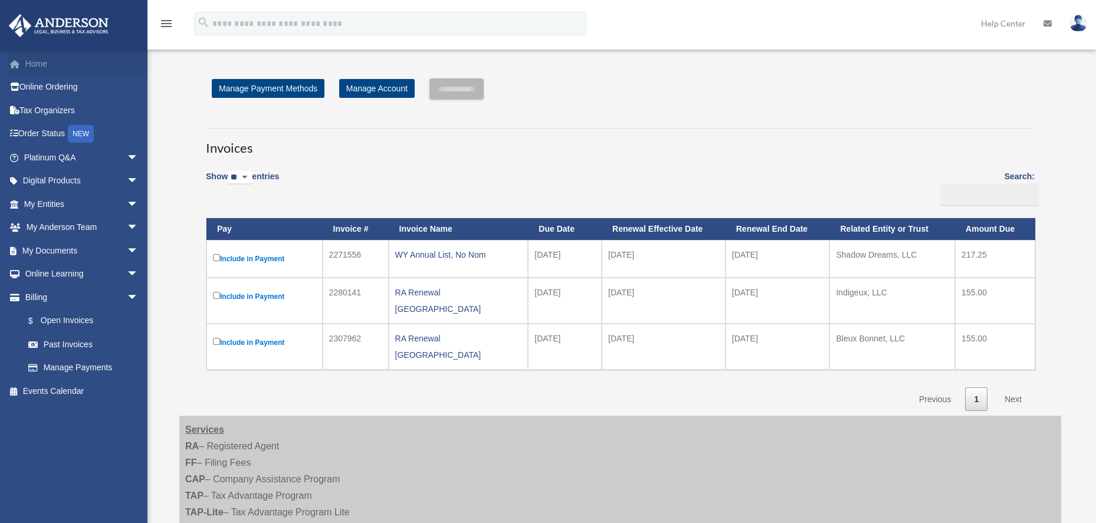
click at [45, 64] on link "Home" at bounding box center [82, 64] width 148 height 24
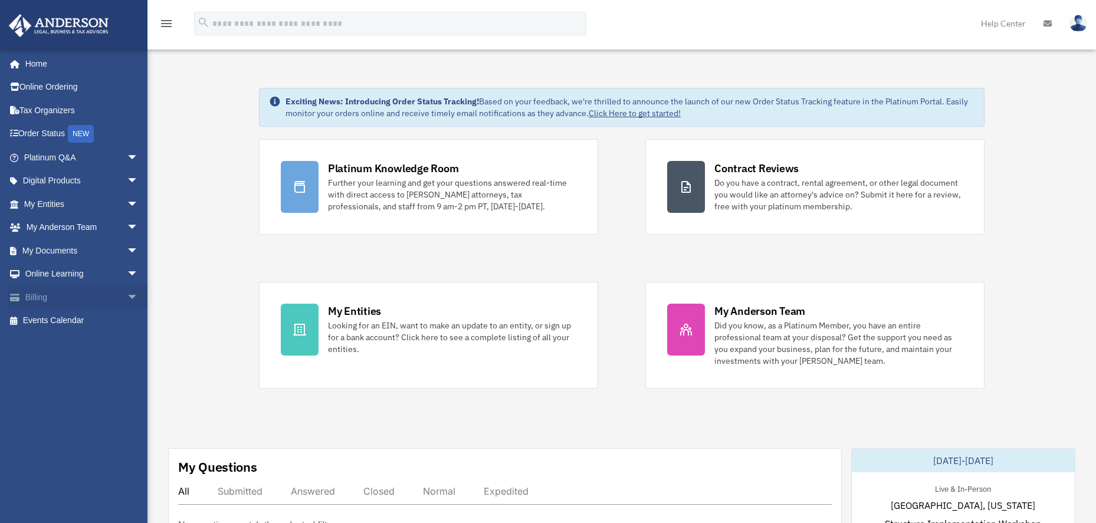
click at [127, 296] on span "arrow_drop_down" at bounding box center [139, 298] width 24 height 24
click at [127, 296] on span "arrow_drop_up" at bounding box center [139, 298] width 24 height 24
click at [170, 23] on icon "menu" at bounding box center [166, 24] width 14 height 14
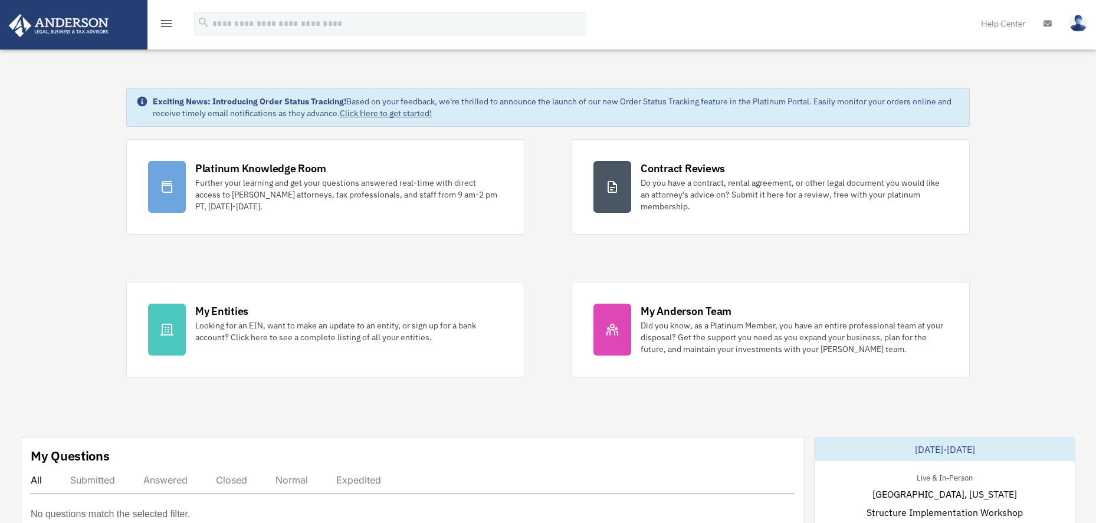
click at [170, 23] on icon "menu" at bounding box center [166, 24] width 14 height 14
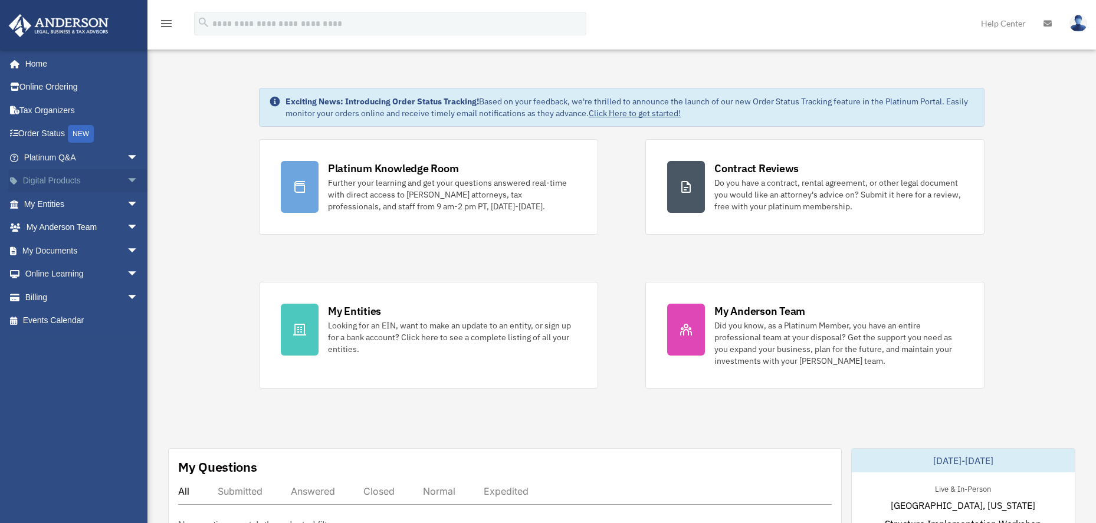
click at [127, 179] on span "arrow_drop_down" at bounding box center [139, 181] width 24 height 24
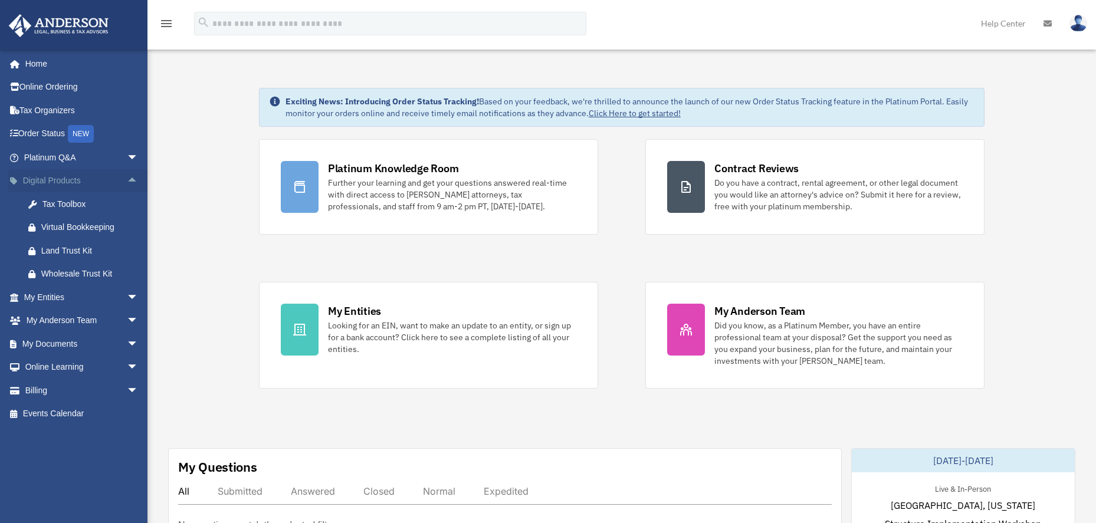
click at [127, 179] on span "arrow_drop_up" at bounding box center [139, 181] width 24 height 24
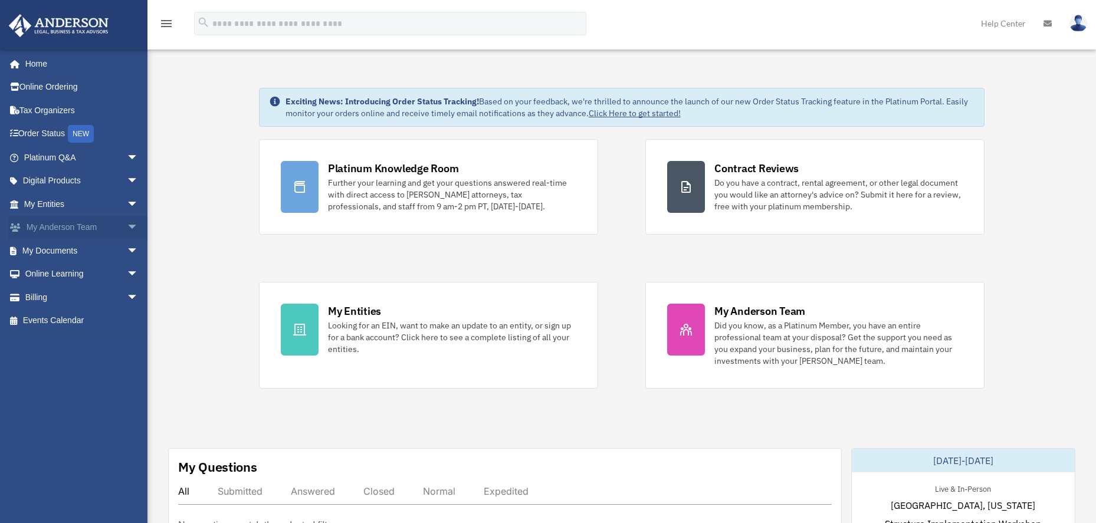
click at [127, 224] on span "arrow_drop_down" at bounding box center [139, 228] width 24 height 24
click at [127, 224] on span "arrow_drop_up" at bounding box center [139, 228] width 24 height 24
click at [127, 251] on span "arrow_drop_down" at bounding box center [139, 251] width 24 height 24
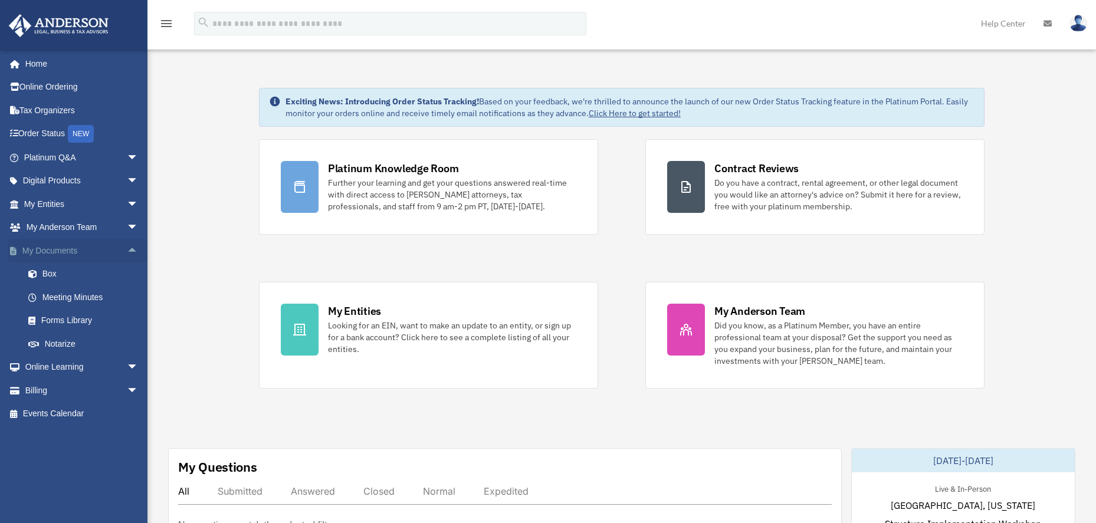
click at [127, 251] on span "arrow_drop_up" at bounding box center [139, 251] width 24 height 24
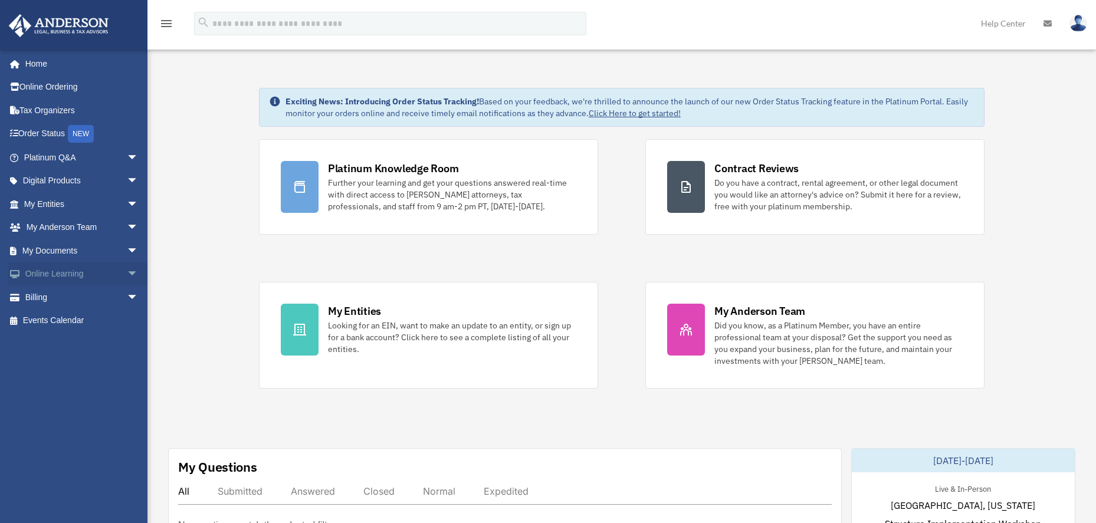
click at [127, 271] on span "arrow_drop_down" at bounding box center [139, 275] width 24 height 24
click at [127, 271] on span "arrow_drop_up" at bounding box center [139, 275] width 24 height 24
click at [127, 297] on span "arrow_drop_down" at bounding box center [139, 298] width 24 height 24
click at [127, 296] on span "arrow_drop_up" at bounding box center [139, 298] width 24 height 24
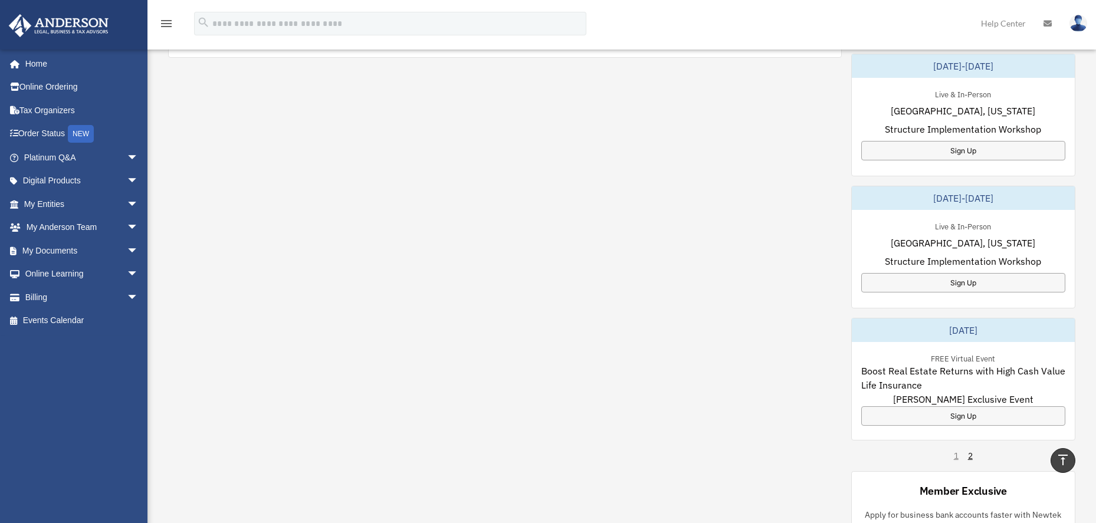
scroll to position [5, 0]
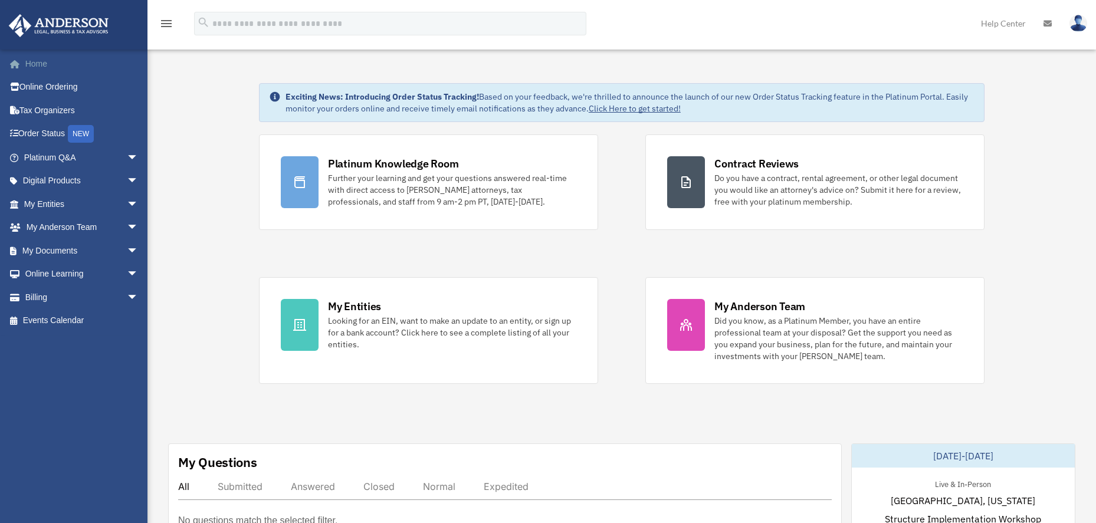
click at [45, 63] on link "Home" at bounding box center [82, 64] width 148 height 24
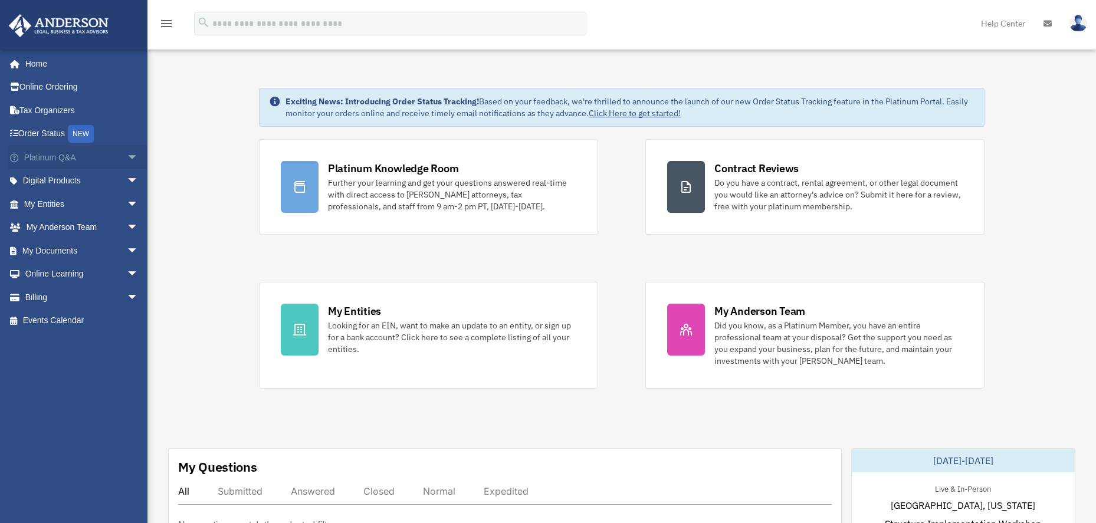
click at [127, 157] on span "arrow_drop_down" at bounding box center [139, 158] width 24 height 24
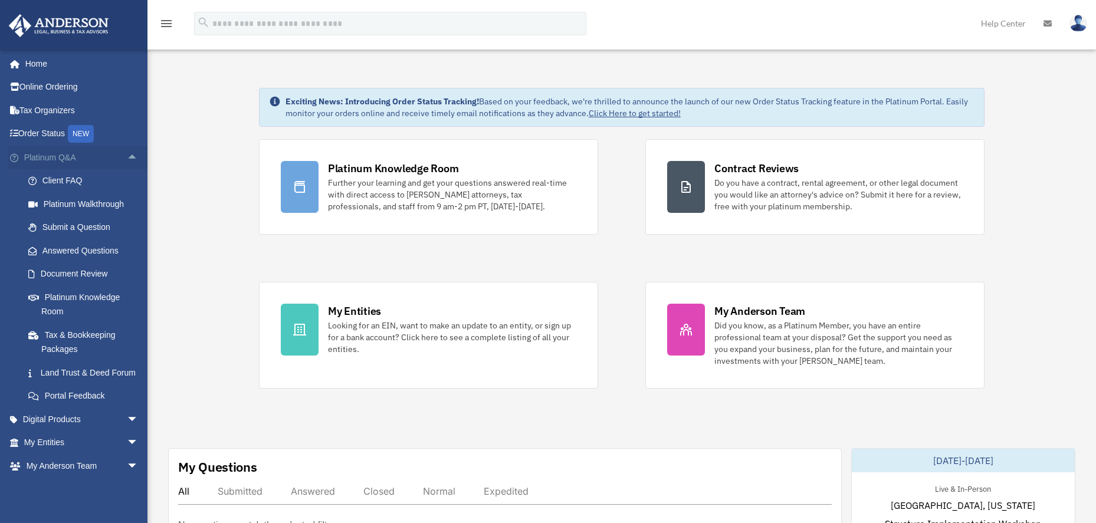
click at [127, 157] on span "arrow_drop_up" at bounding box center [139, 158] width 24 height 24
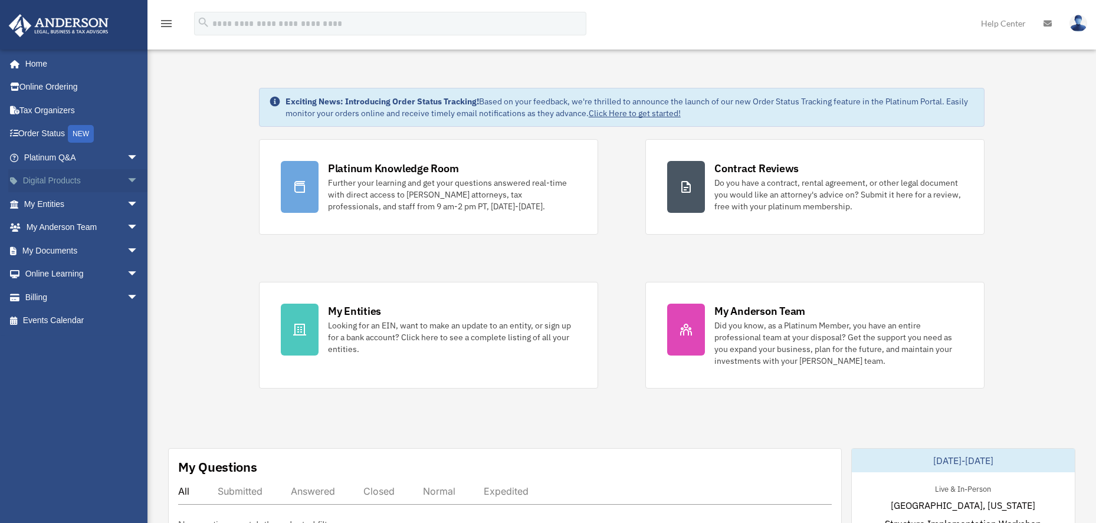
click at [127, 175] on span "arrow_drop_down" at bounding box center [139, 181] width 24 height 24
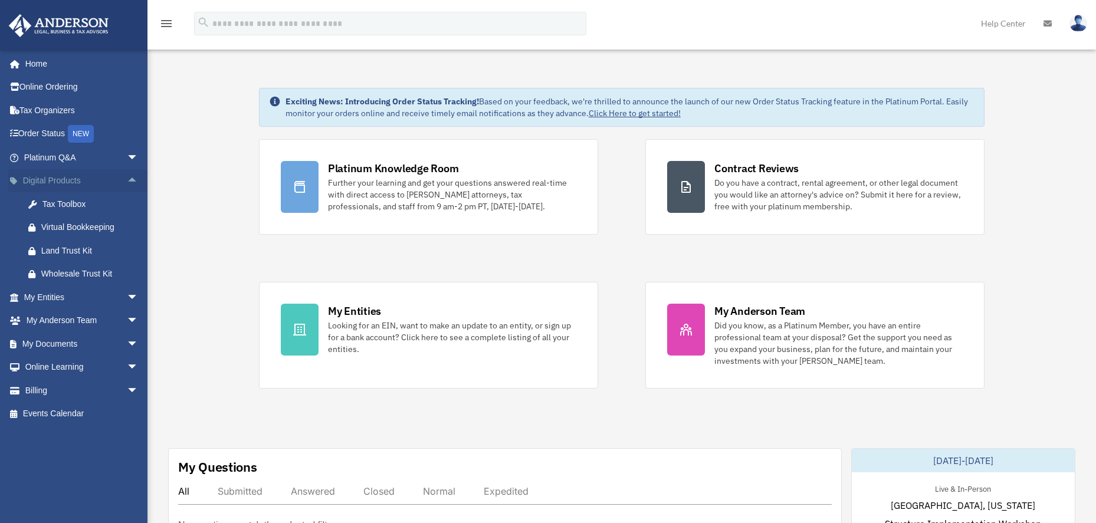
click at [127, 175] on span "arrow_drop_up" at bounding box center [139, 181] width 24 height 24
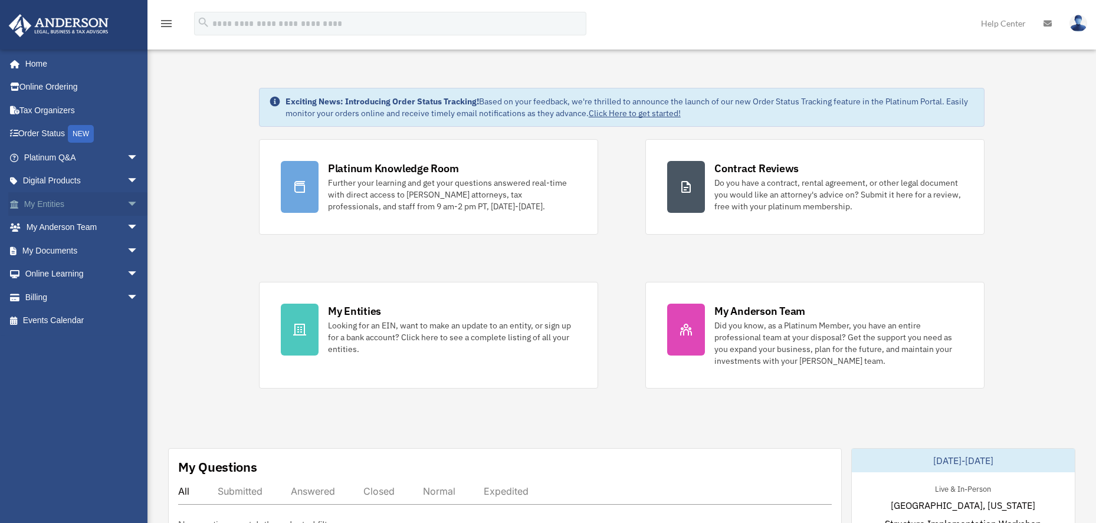
click at [127, 204] on span "arrow_drop_down" at bounding box center [139, 204] width 24 height 24
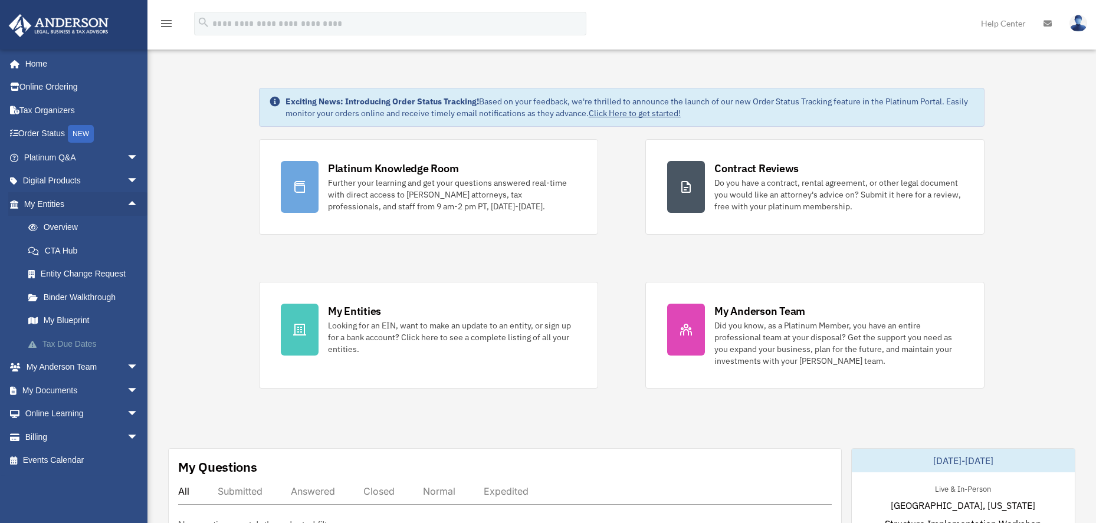
click at [84, 345] on link "Tax Due Dates" at bounding box center [87, 344] width 140 height 24
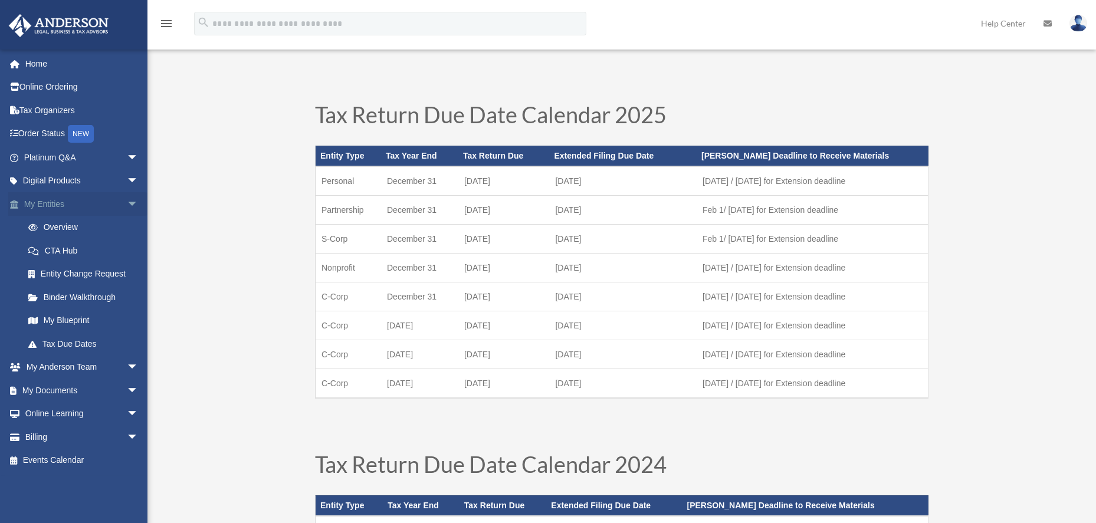
click at [127, 201] on span "arrow_drop_down" at bounding box center [139, 204] width 24 height 24
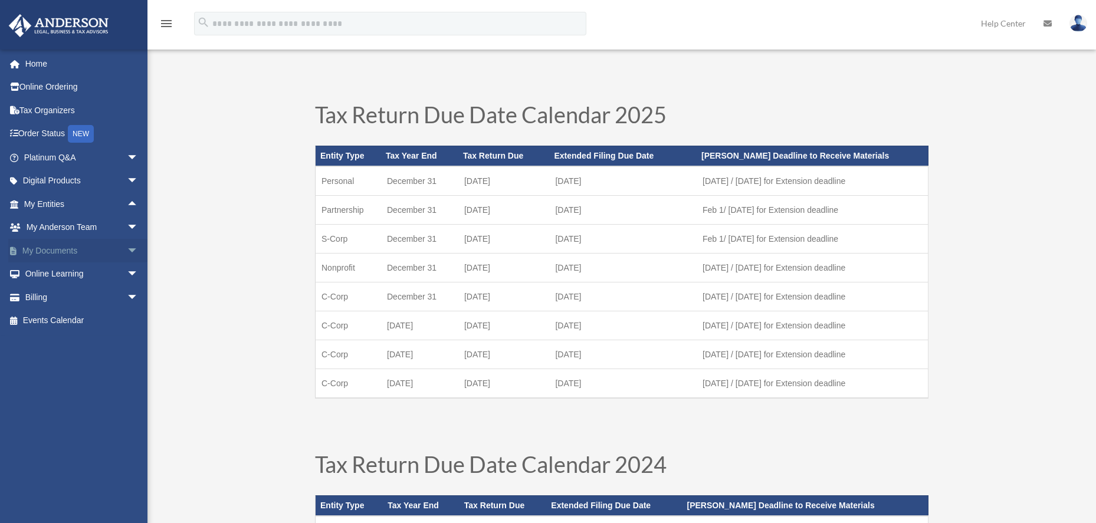
click at [127, 248] on span "arrow_drop_down" at bounding box center [139, 251] width 24 height 24
click at [127, 248] on span "arrow_drop_up" at bounding box center [139, 251] width 24 height 24
click at [127, 272] on span "arrow_drop_down" at bounding box center [139, 275] width 24 height 24
click at [127, 272] on span "arrow_drop_up" at bounding box center [139, 275] width 24 height 24
click at [127, 291] on span "arrow_drop_down" at bounding box center [139, 298] width 24 height 24
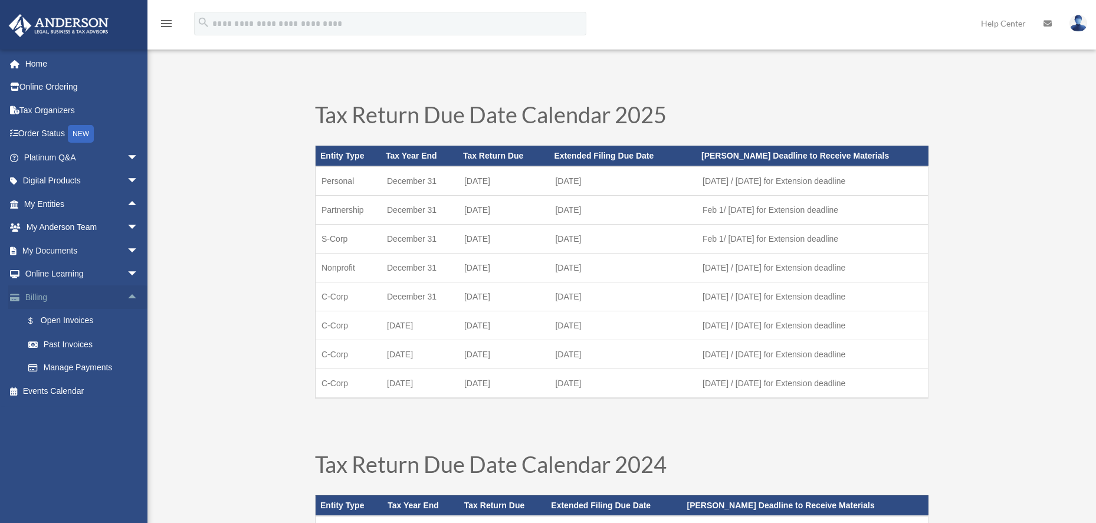
click at [127, 291] on span "arrow_drop_up" at bounding box center [139, 298] width 24 height 24
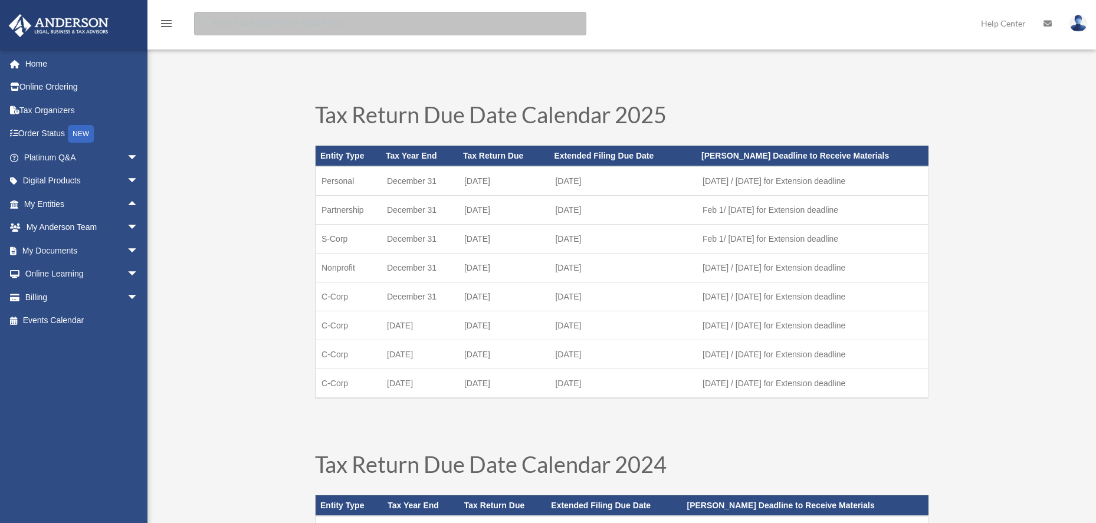
click at [258, 27] on input "search" at bounding box center [390, 24] width 392 height 24
type input "******"
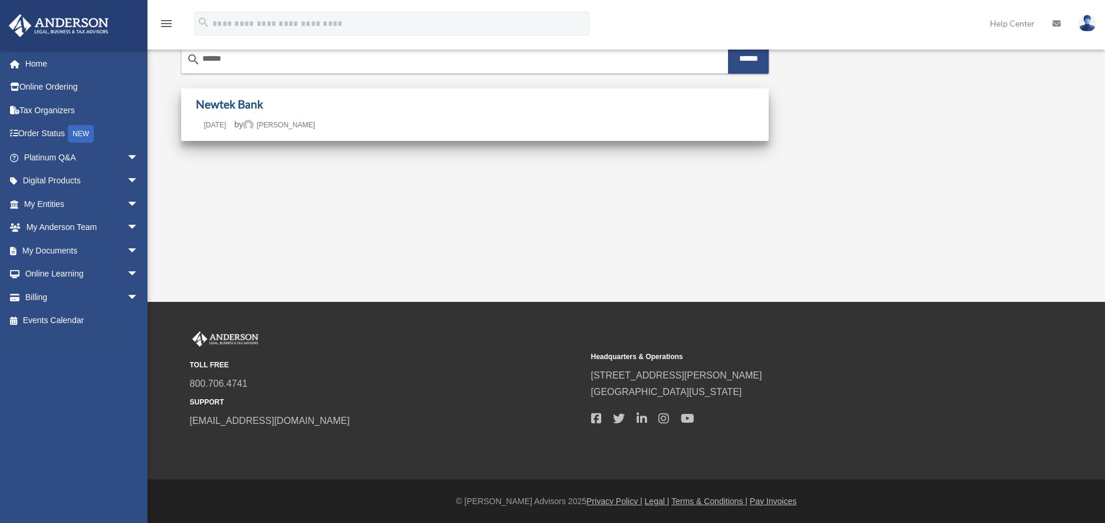
click at [245, 103] on link "Newtek Bank" at bounding box center [229, 104] width 67 height 14
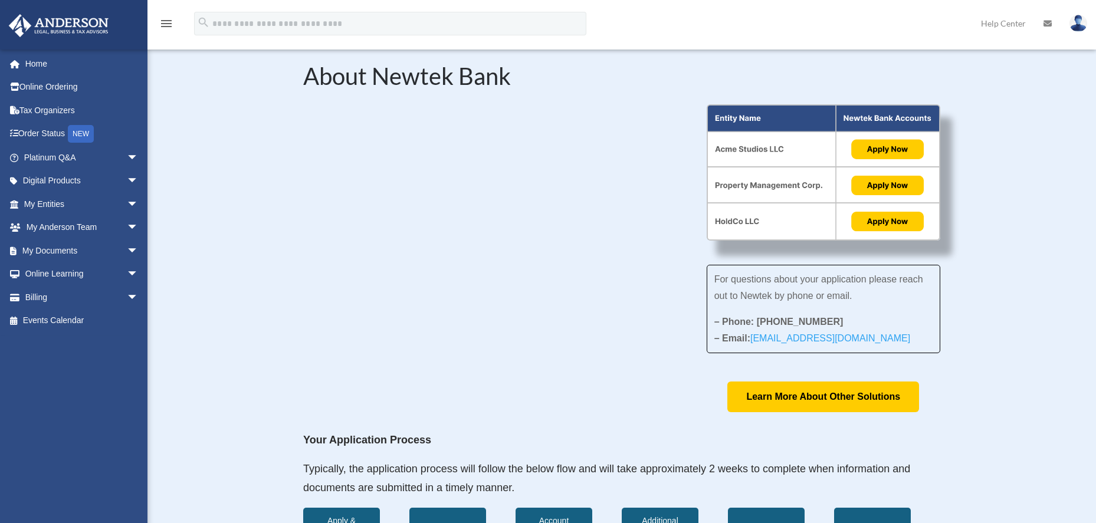
click at [781, 221] on img at bounding box center [824, 172] width 234 height 137
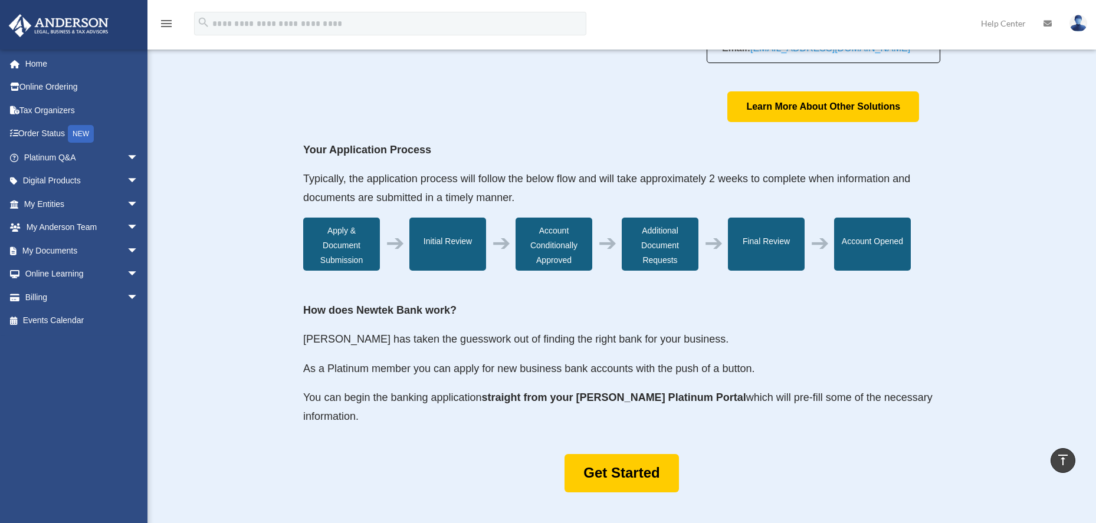
scroll to position [400, 0]
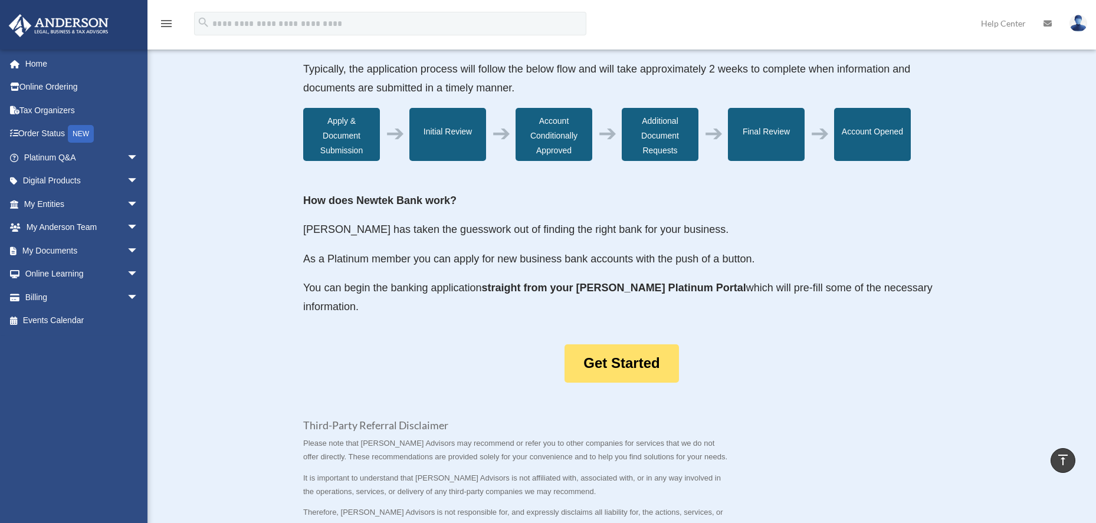
click at [625, 356] on link "Get Started" at bounding box center [622, 364] width 114 height 38
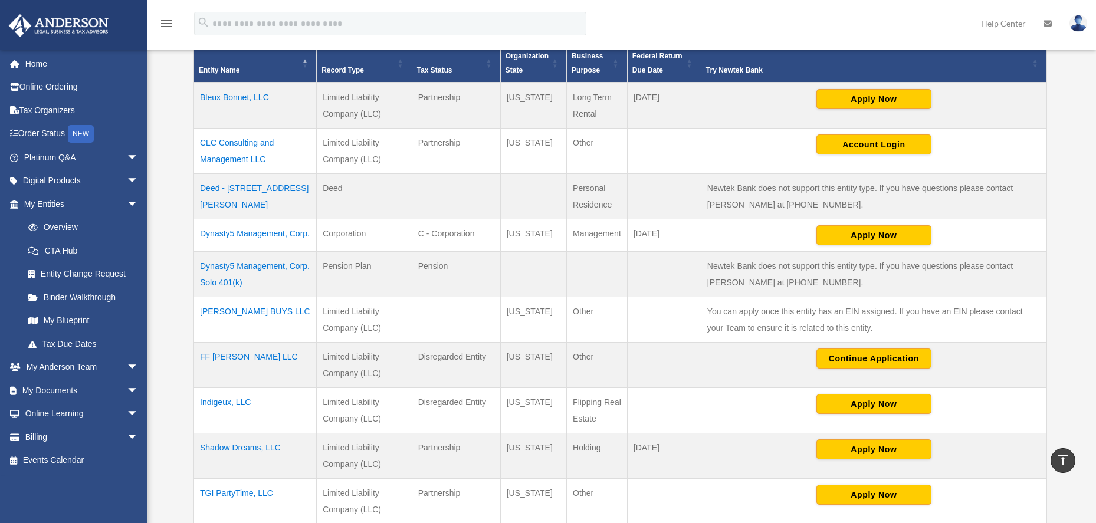
scroll to position [127, 0]
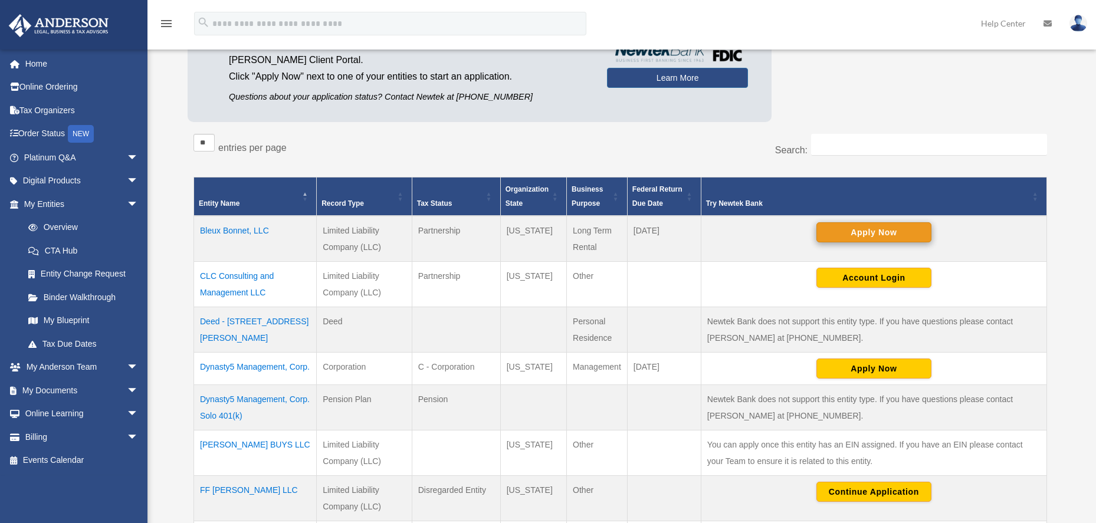
click at [876, 234] on button "Apply Now" at bounding box center [874, 232] width 115 height 20
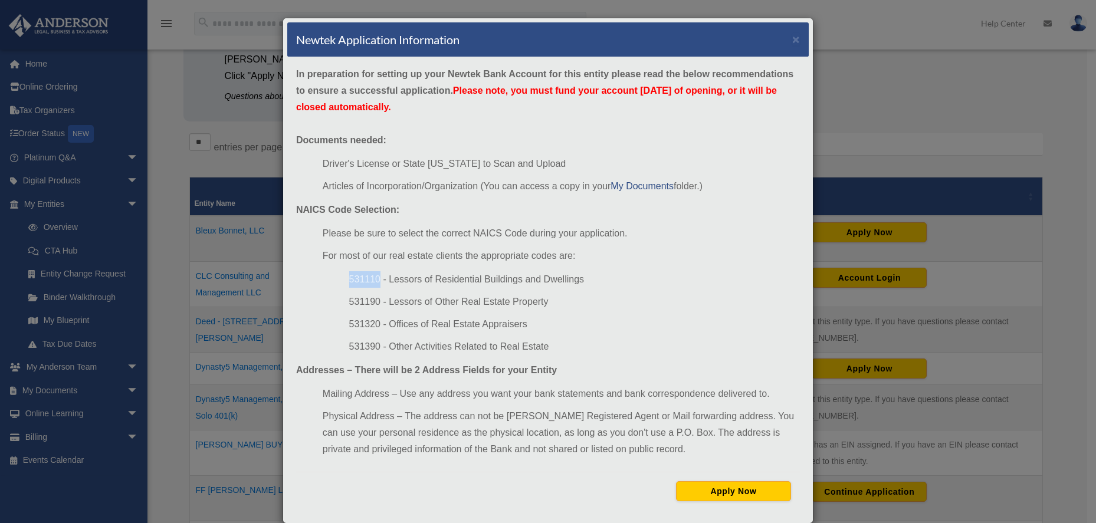
drag, startPoint x: 345, startPoint y: 278, endPoint x: 371, endPoint y: 278, distance: 26.6
click at [373, 278] on li "531110 - Lessors of Residential Buildings and Dwellings" at bounding box center [574, 279] width 451 height 17
copy li "531110"
click at [727, 493] on button "Apply Now" at bounding box center [733, 491] width 115 height 20
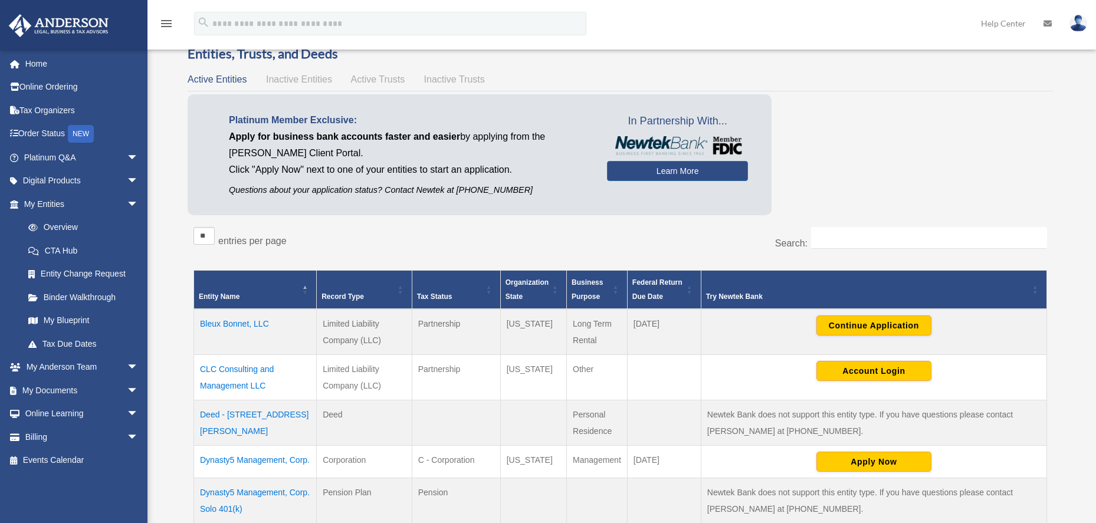
scroll to position [13, 0]
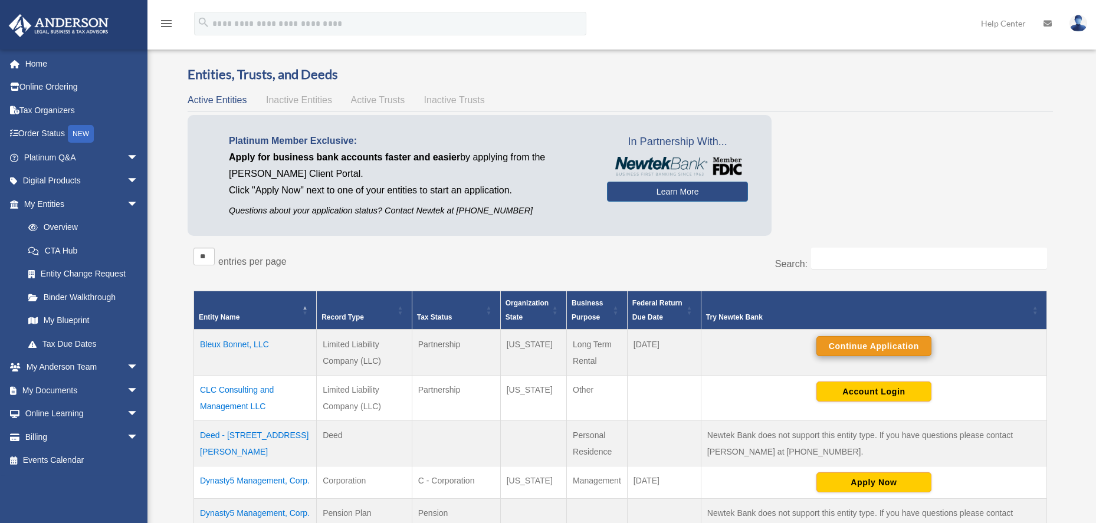
click at [866, 348] on button "Continue Application" at bounding box center [874, 346] width 115 height 20
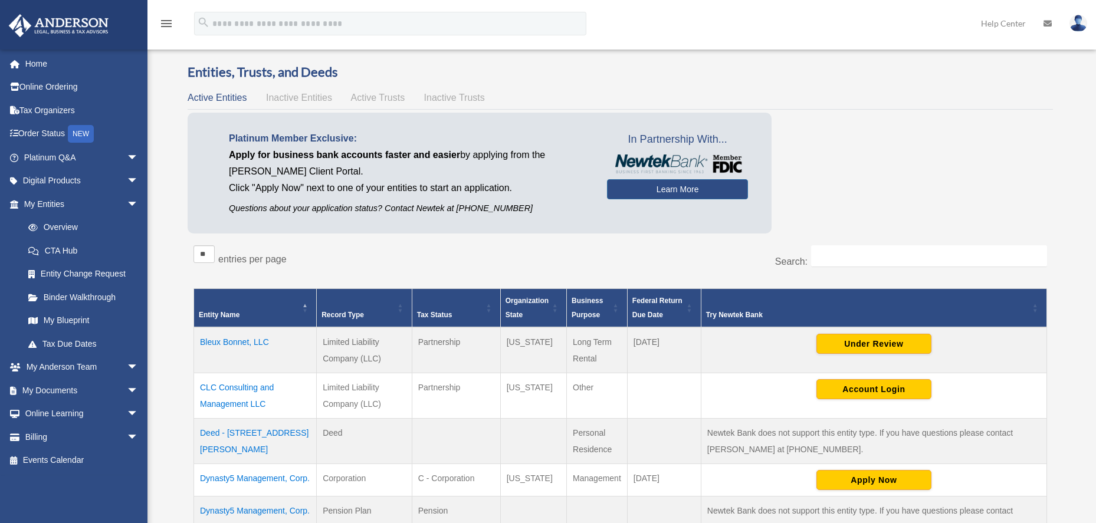
scroll to position [21, 0]
